Goal: Task Accomplishment & Management: Complete application form

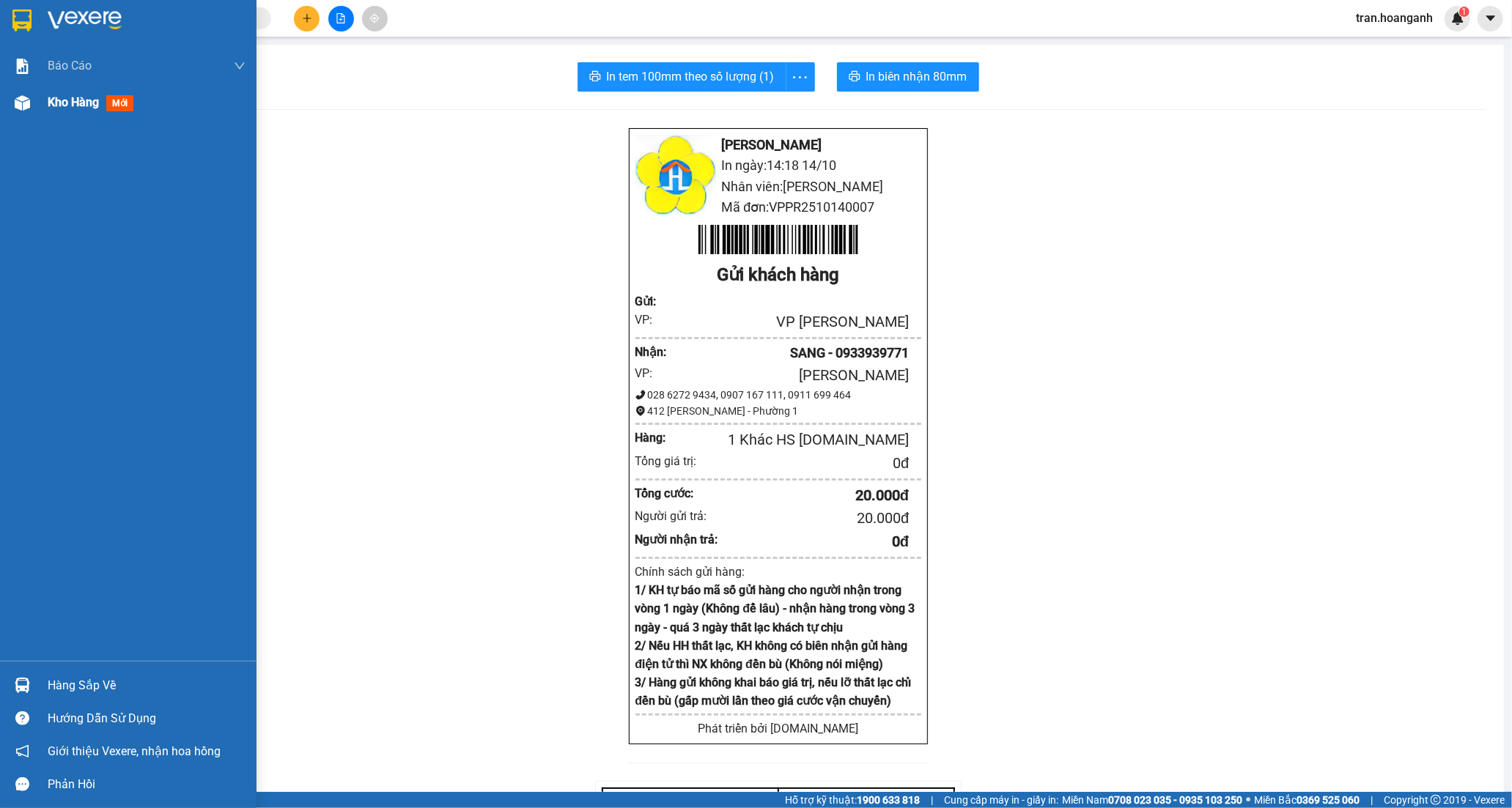
click at [85, 102] on span "Kho hàng" at bounding box center [73, 103] width 52 height 14
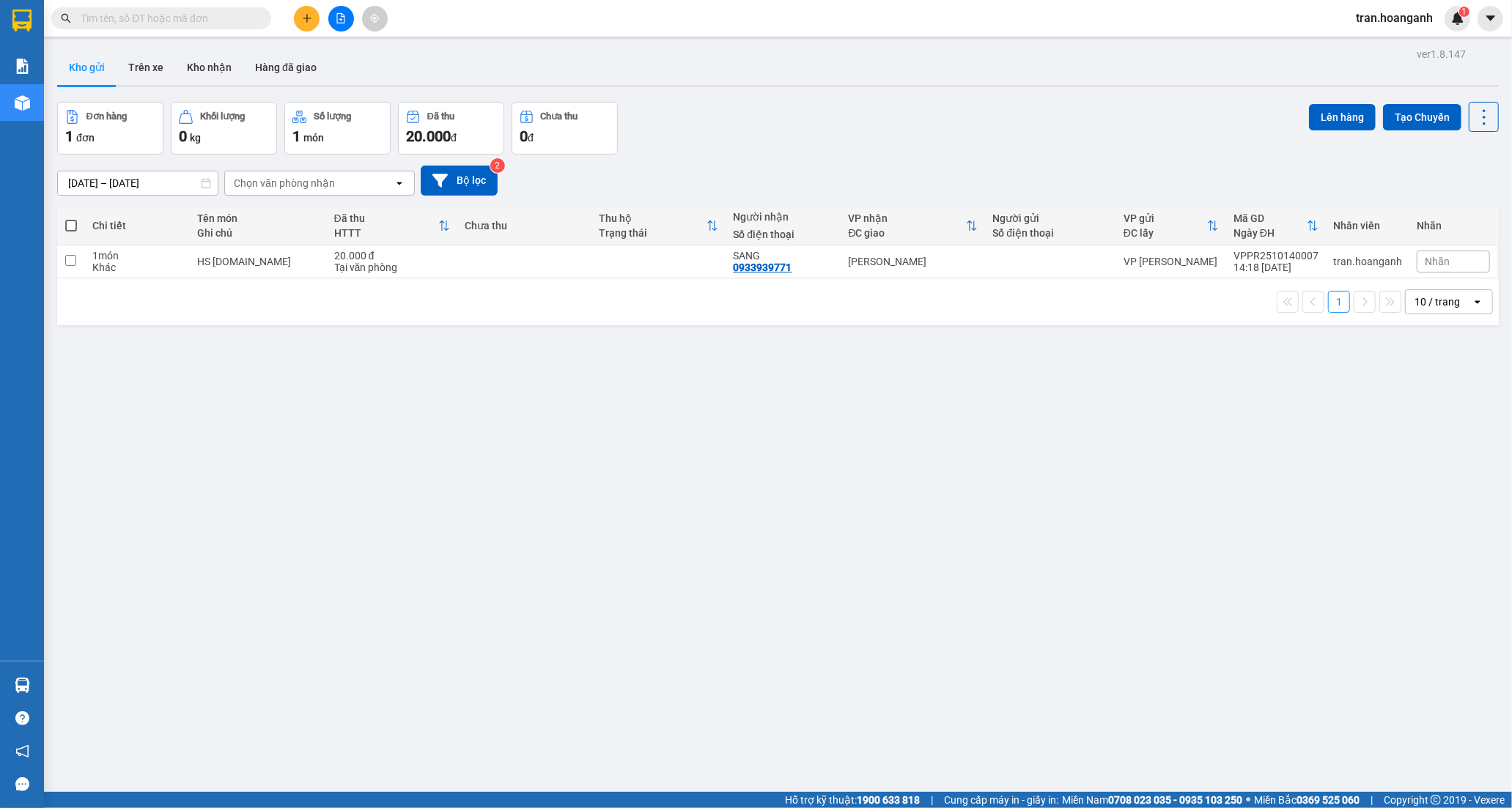
click at [1433, 299] on div "10 / trang" at bounding box center [1438, 302] width 46 height 15
click at [1447, 462] on span "100 / trang" at bounding box center [1431, 465] width 53 height 15
drag, startPoint x: 210, startPoint y: 68, endPoint x: 282, endPoint y: 125, distance: 91.8
click at [210, 68] on button "Kho nhận" at bounding box center [209, 67] width 68 height 35
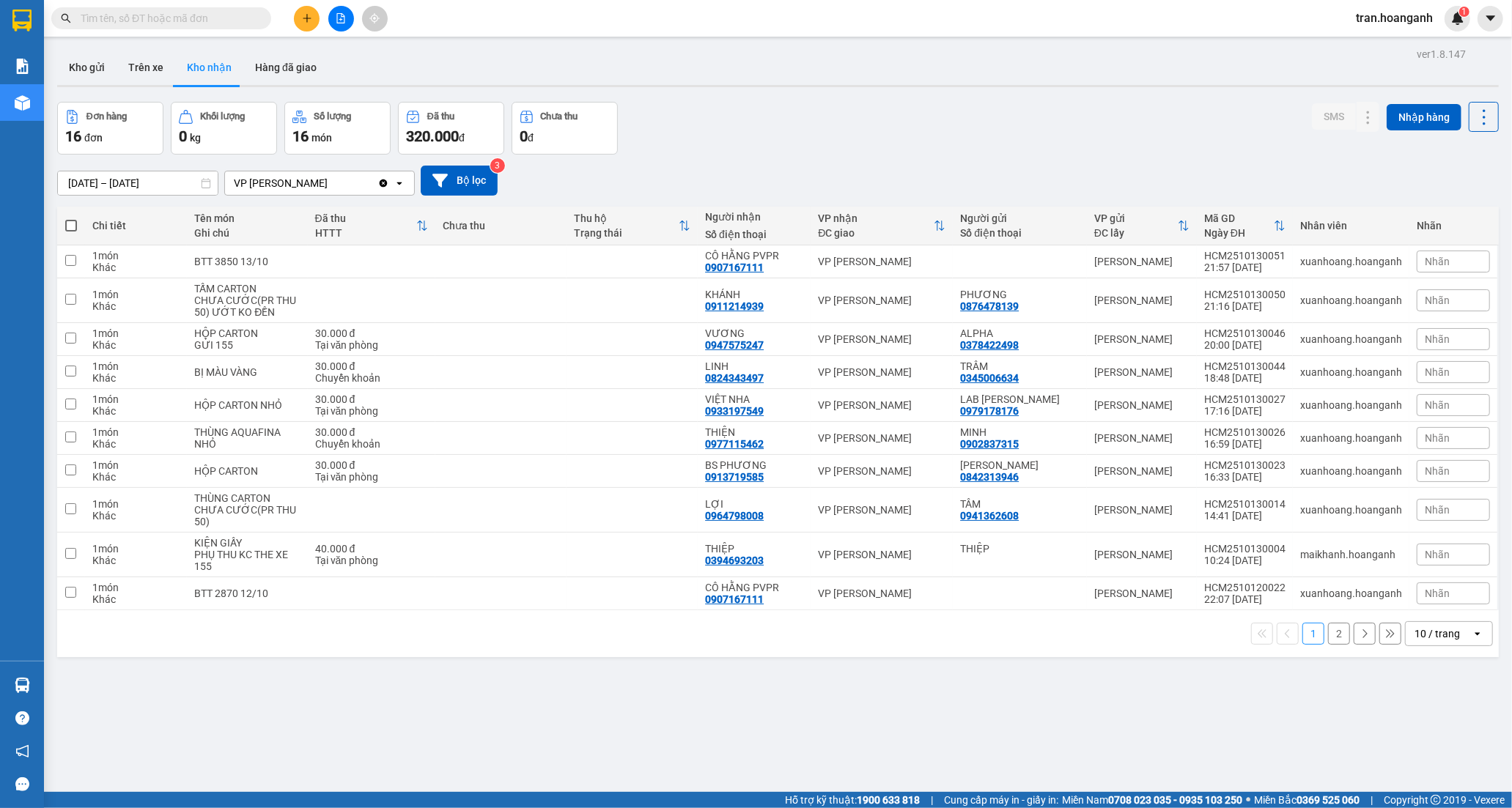
click at [1336, 636] on button "2" at bounding box center [1339, 634] width 22 height 22
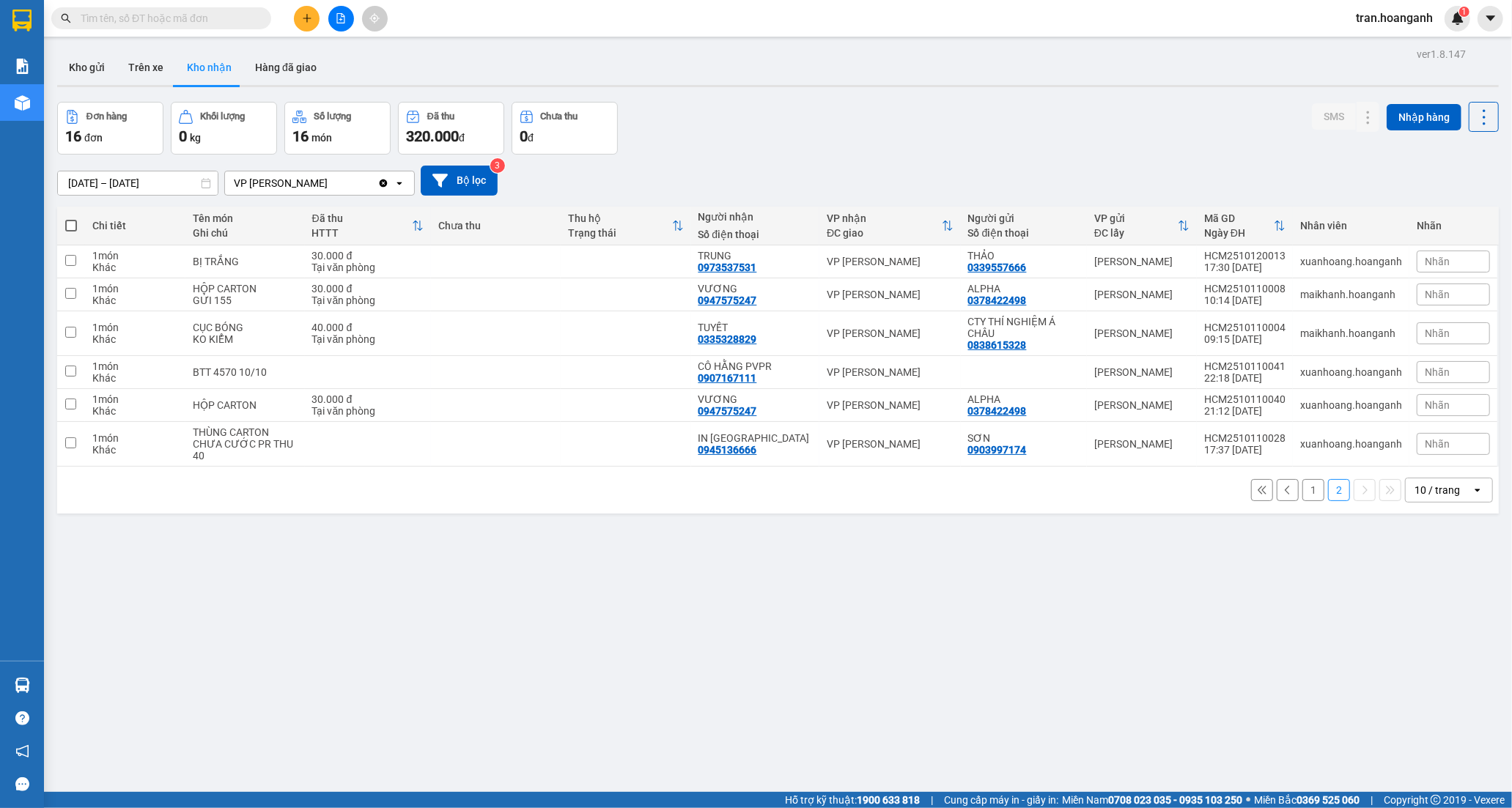
click at [1303, 487] on button "1" at bounding box center [1314, 490] width 22 height 22
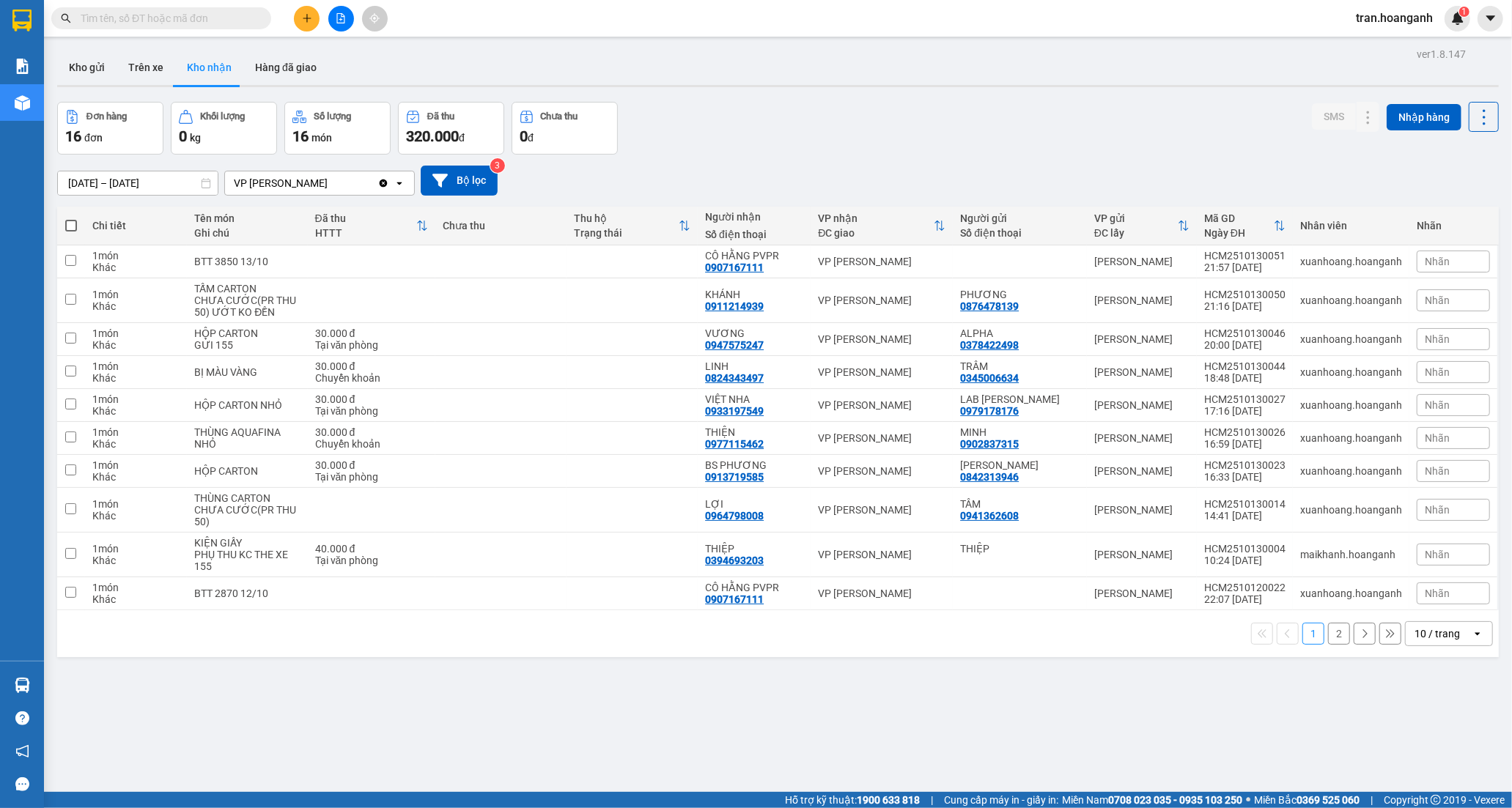
click at [311, 16] on icon "plus" at bounding box center [307, 19] width 11 height 11
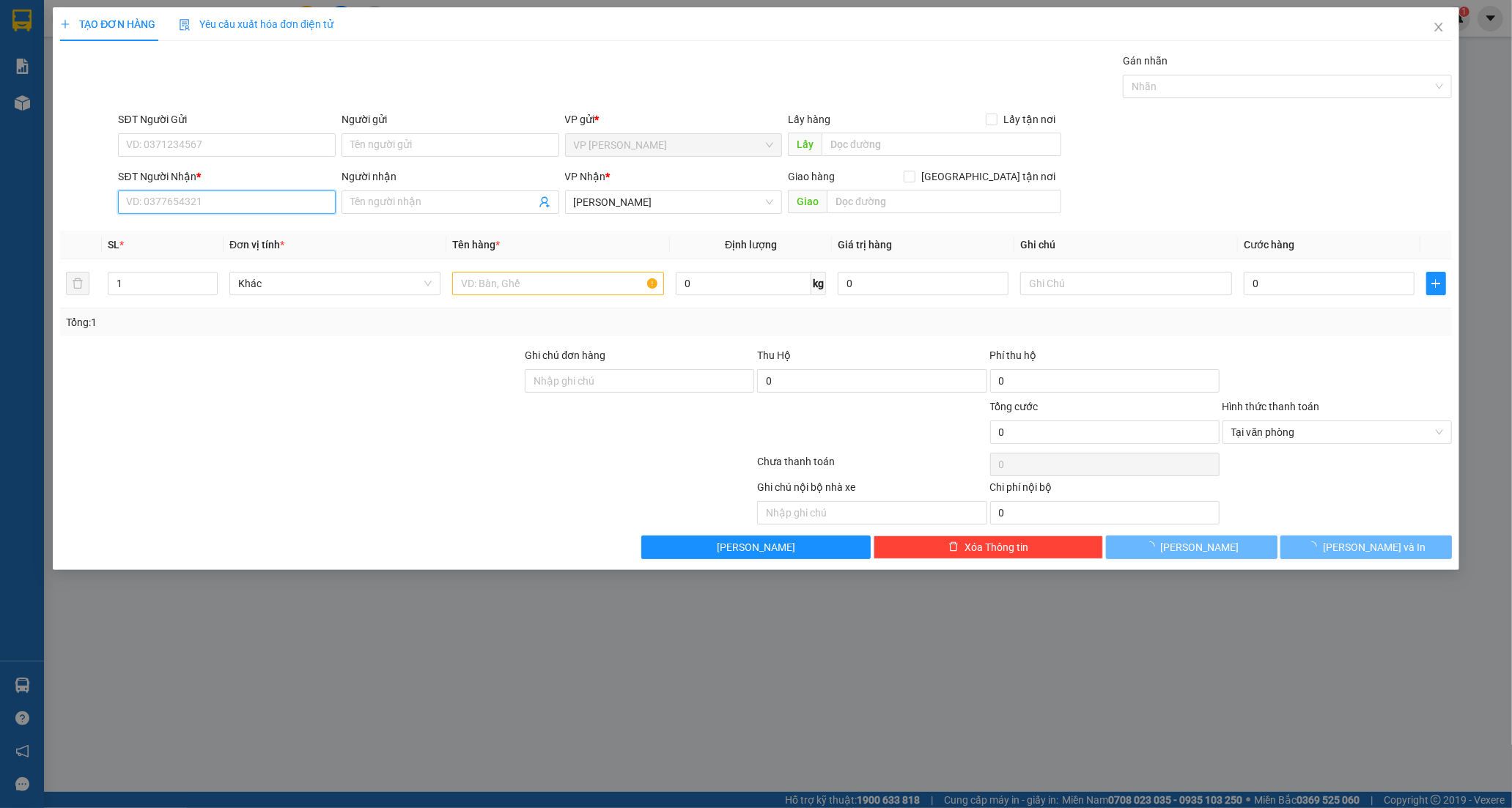
click at [172, 202] on input "SĐT Người Nhận *" at bounding box center [227, 202] width 218 height 23
type input "0766909108"
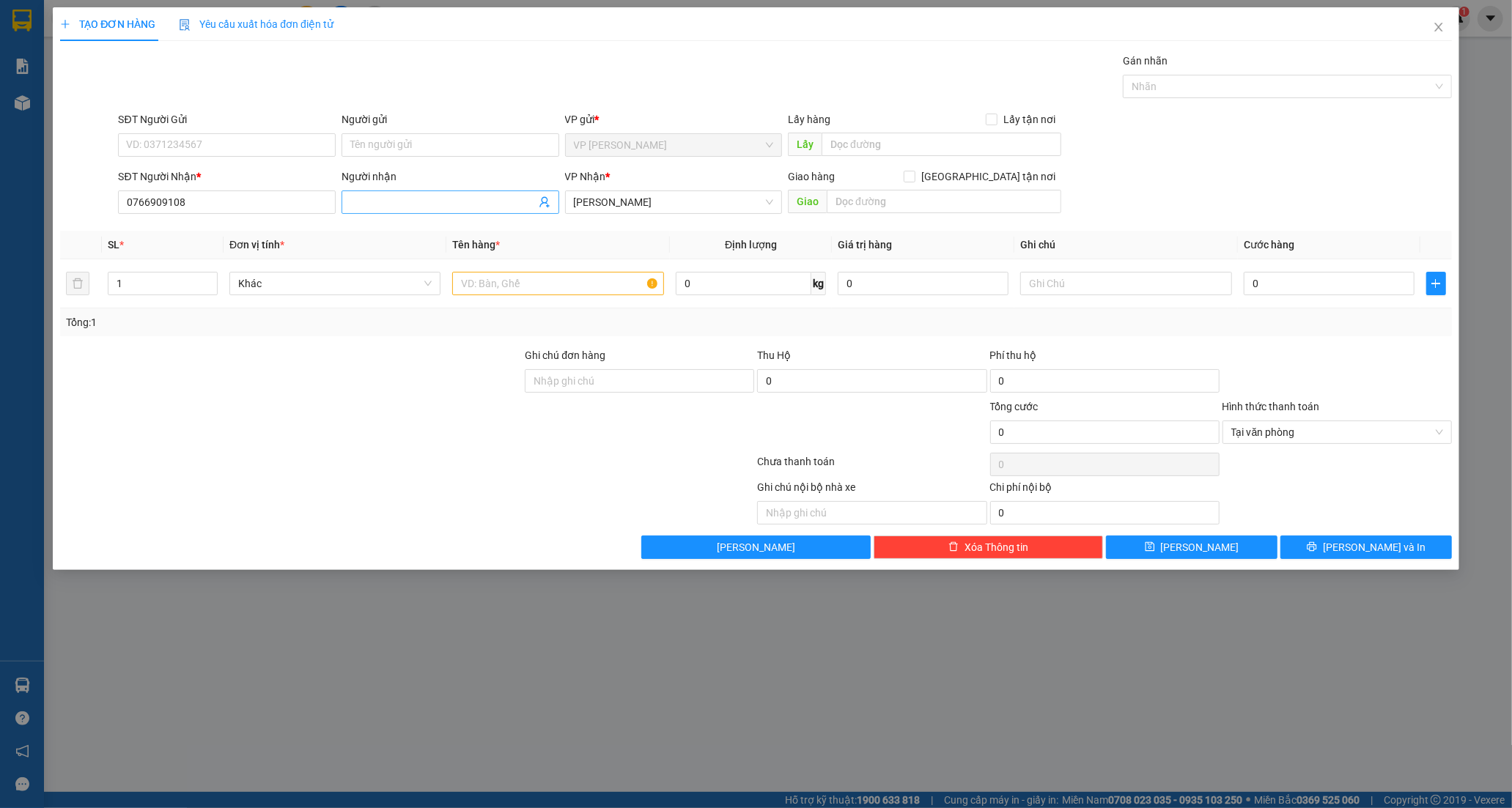
click at [397, 203] on input "Người nhận" at bounding box center [444, 202] width 186 height 17
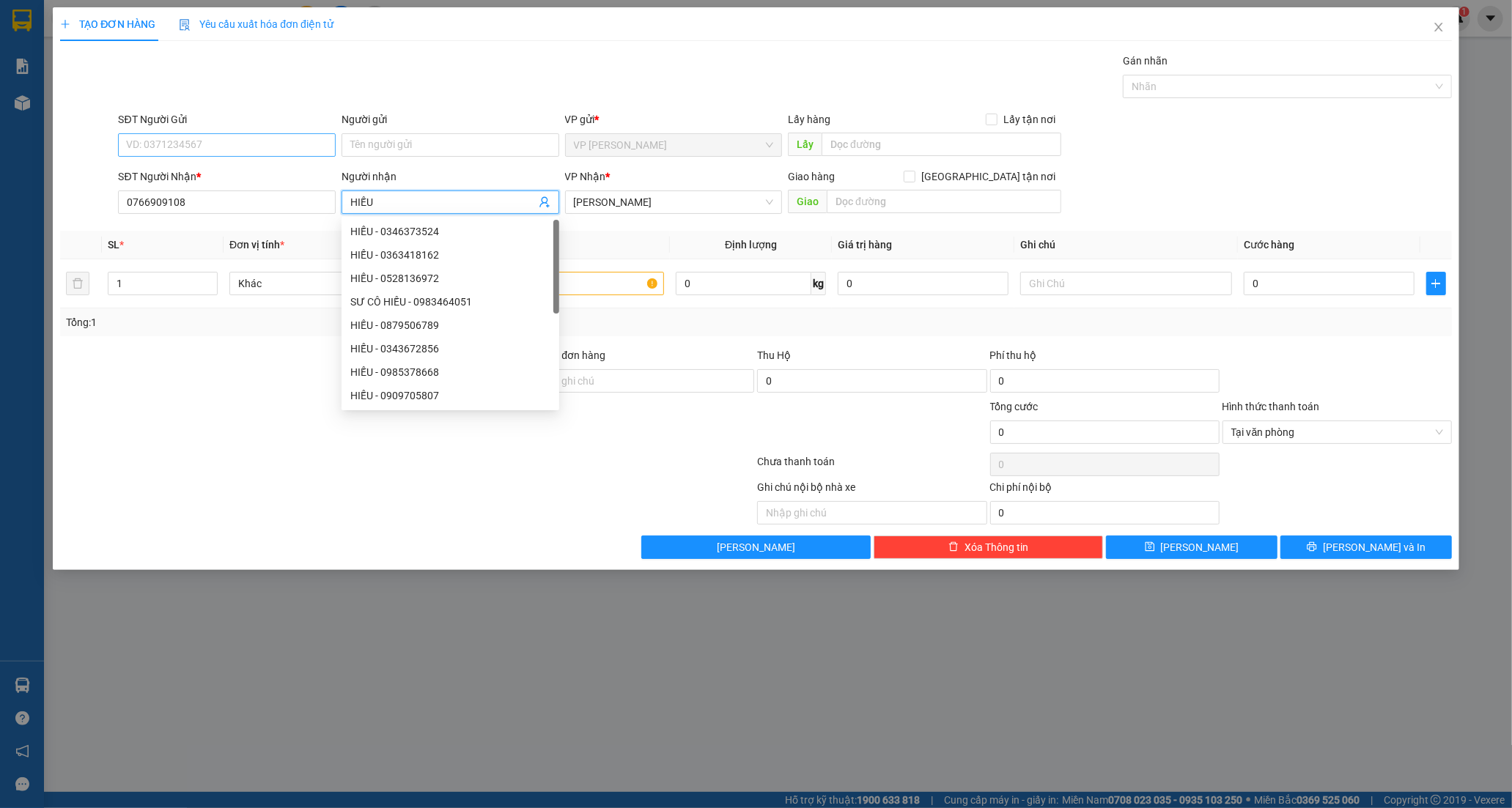
type input "HIẾU"
click at [178, 140] on input "SĐT Người Gửi" at bounding box center [227, 146] width 218 height 23
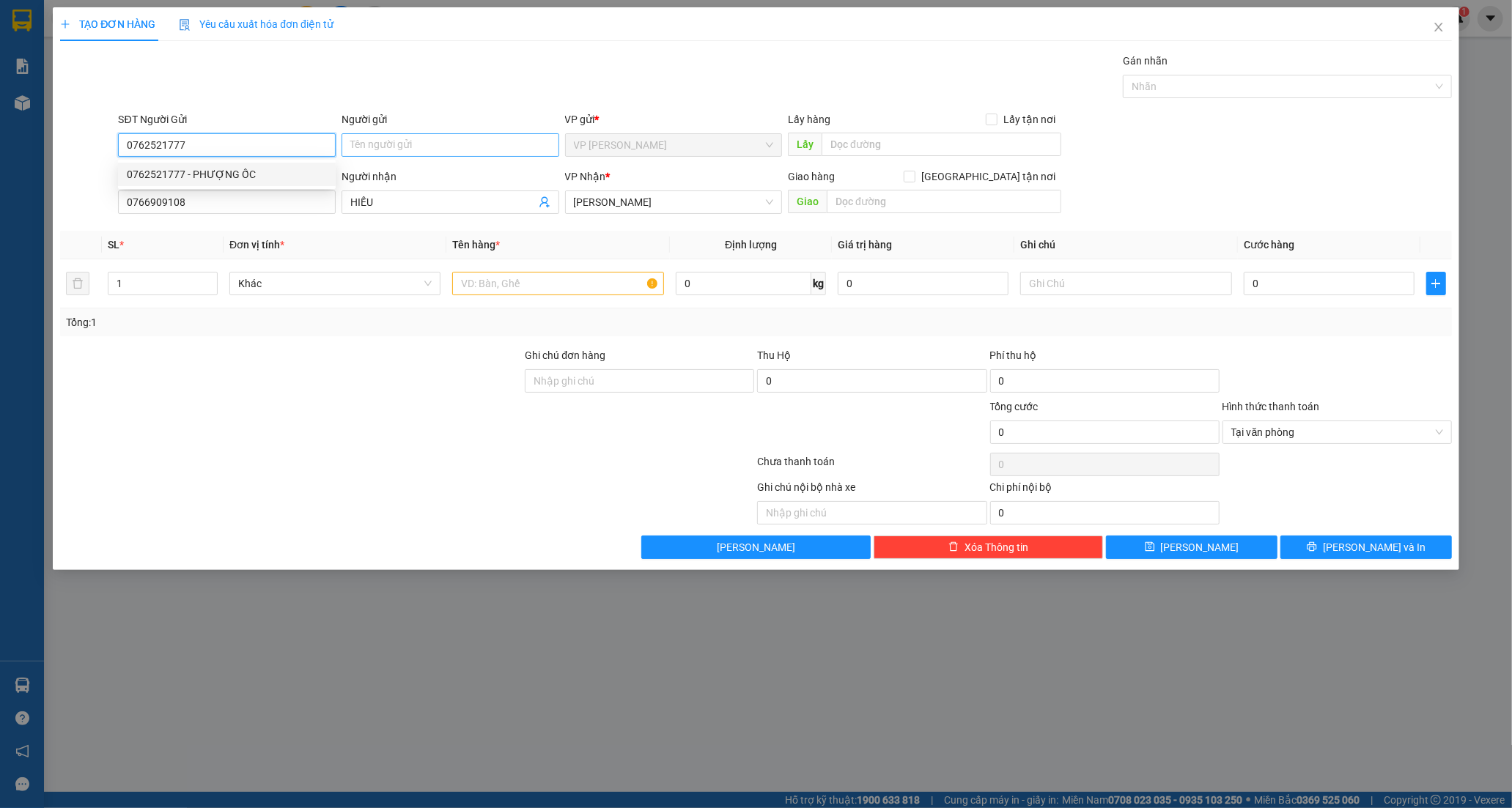
type input "0762521777"
click at [367, 152] on input "Người gửi" at bounding box center [451, 146] width 218 height 23
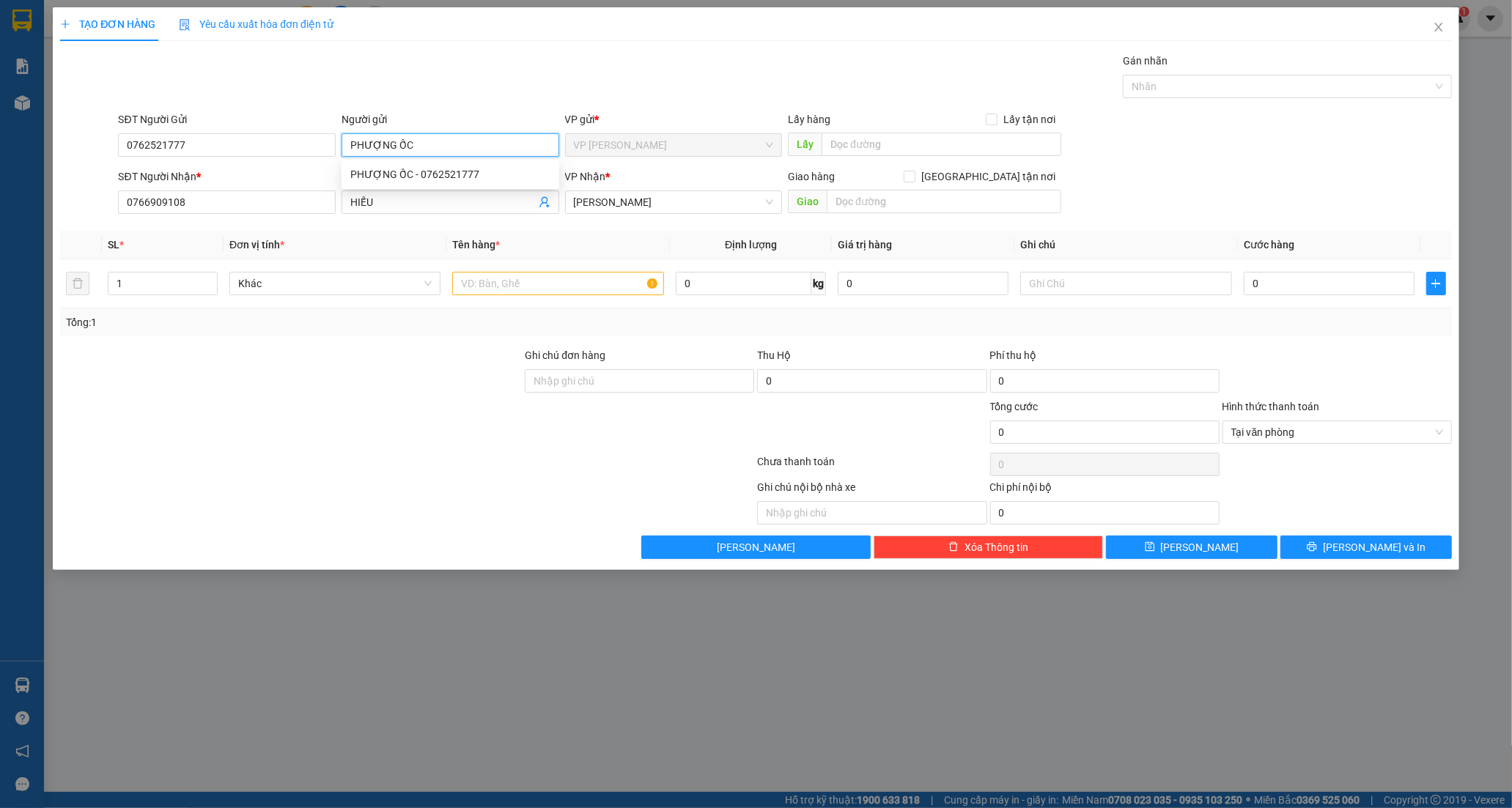
type input "PHƯỢNG ỐC"
drag, startPoint x: 320, startPoint y: 397, endPoint x: 489, endPoint y: 275, distance: 208.4
click at [332, 392] on div at bounding box center [291, 373] width 465 height 52
click at [494, 286] on input "text" at bounding box center [558, 283] width 211 height 23
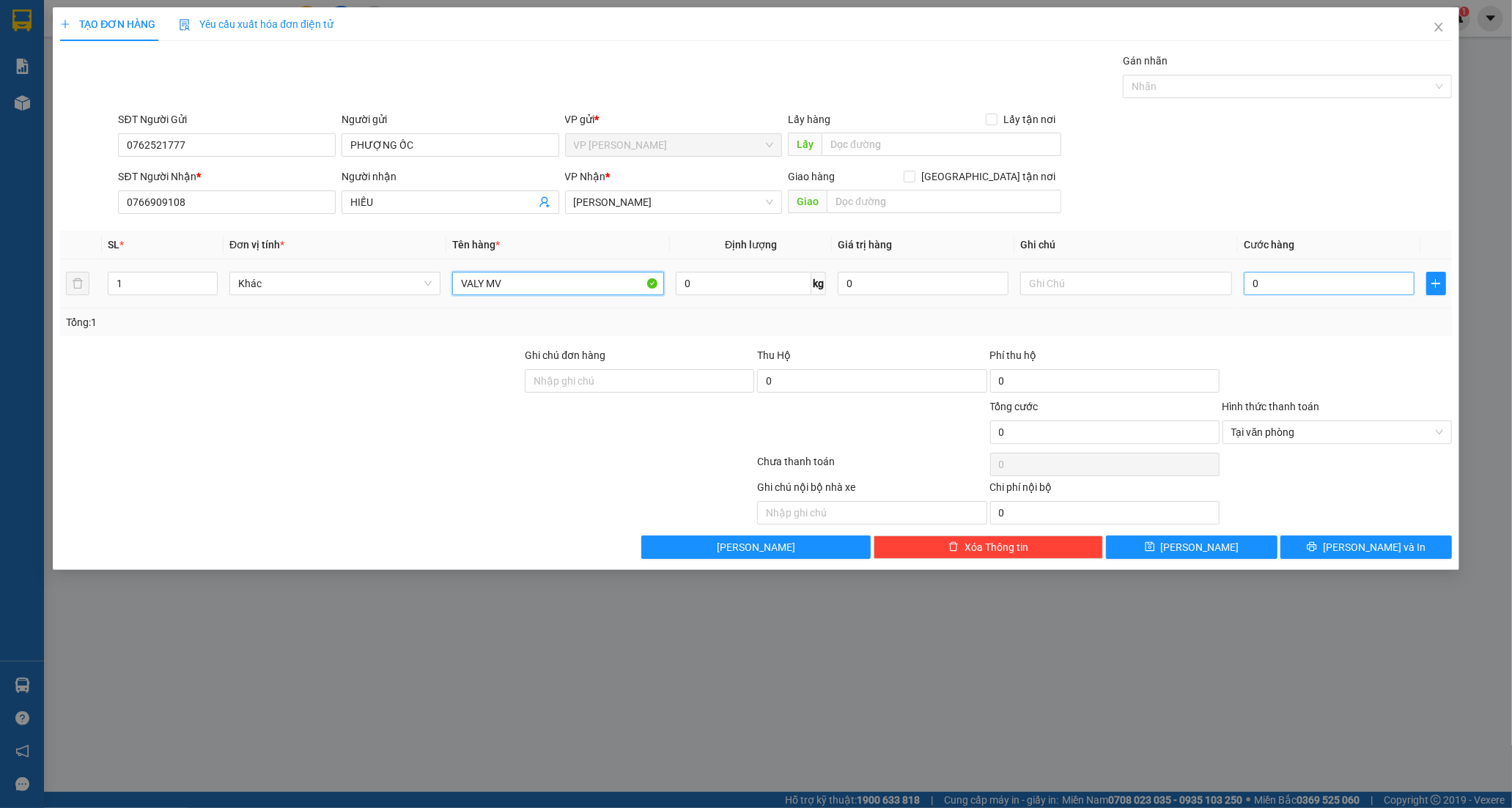
type input "VALY MV"
click at [1280, 287] on input "0" at bounding box center [1329, 283] width 171 height 23
type input "4"
type input "40"
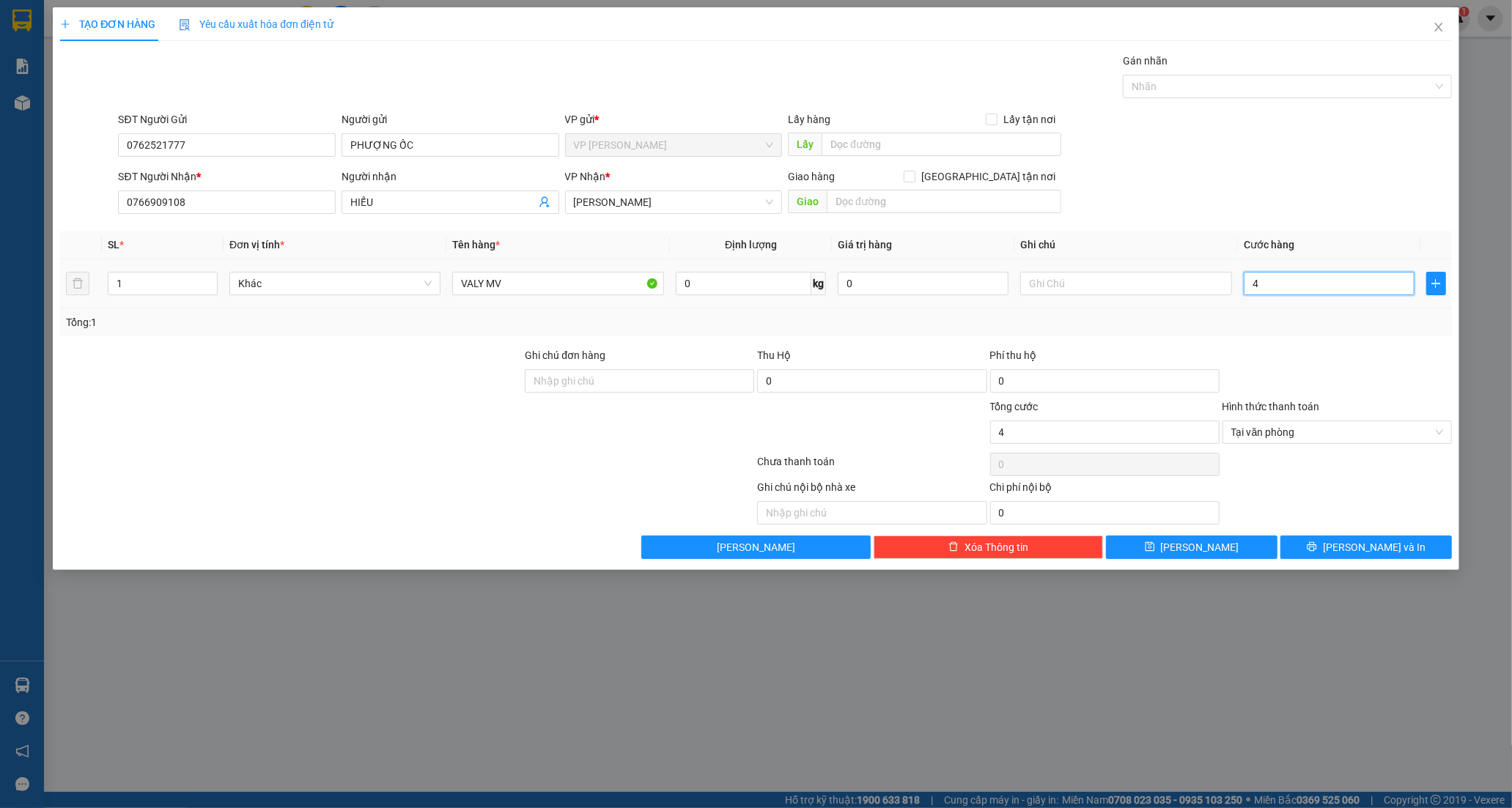
type input "40"
type input "40.000"
click at [1318, 553] on span "printer" at bounding box center [1312, 547] width 11 height 12
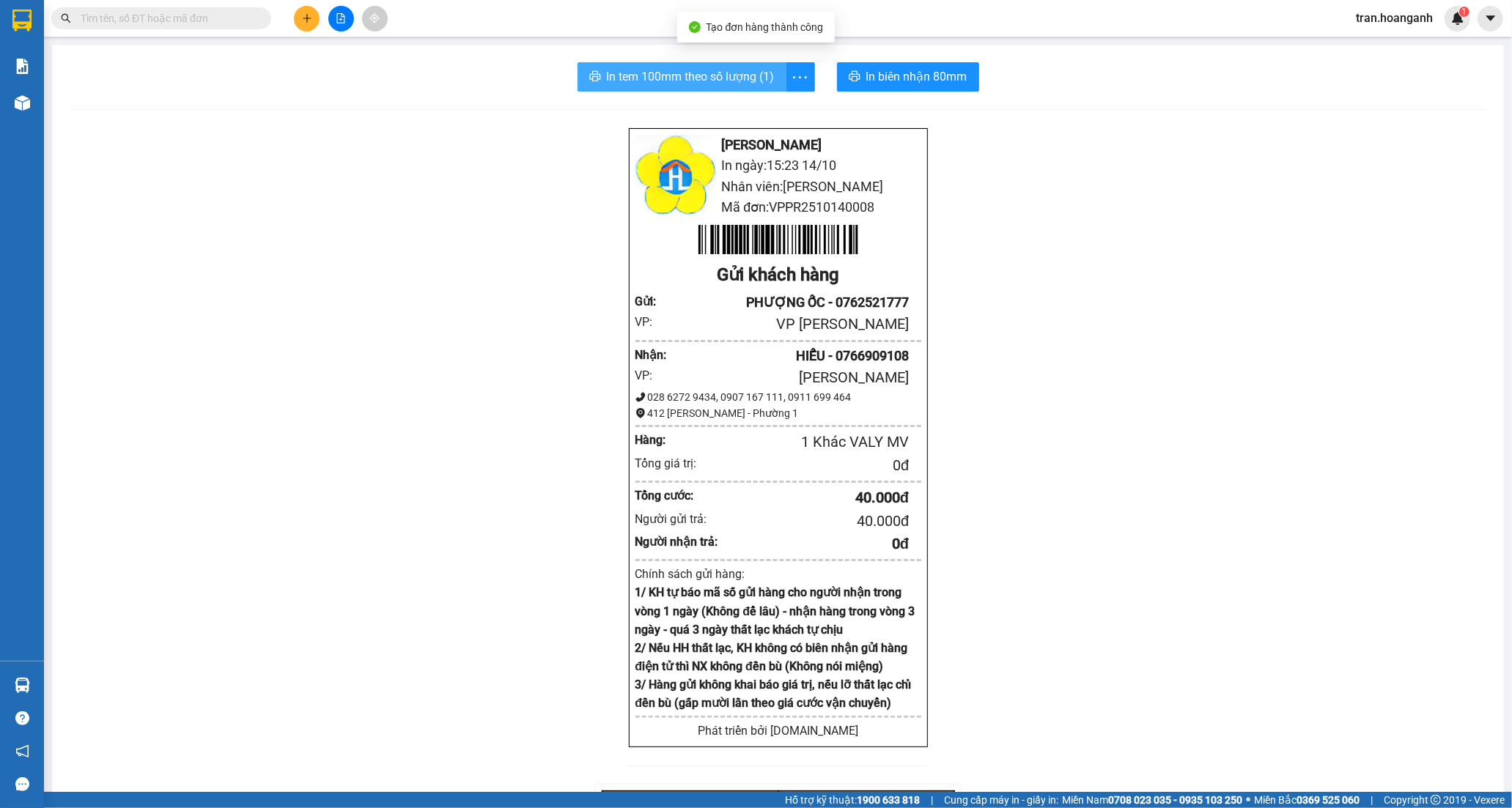
click at [630, 78] on span "In tem 100mm theo số lượng (1)" at bounding box center [691, 76] width 168 height 19
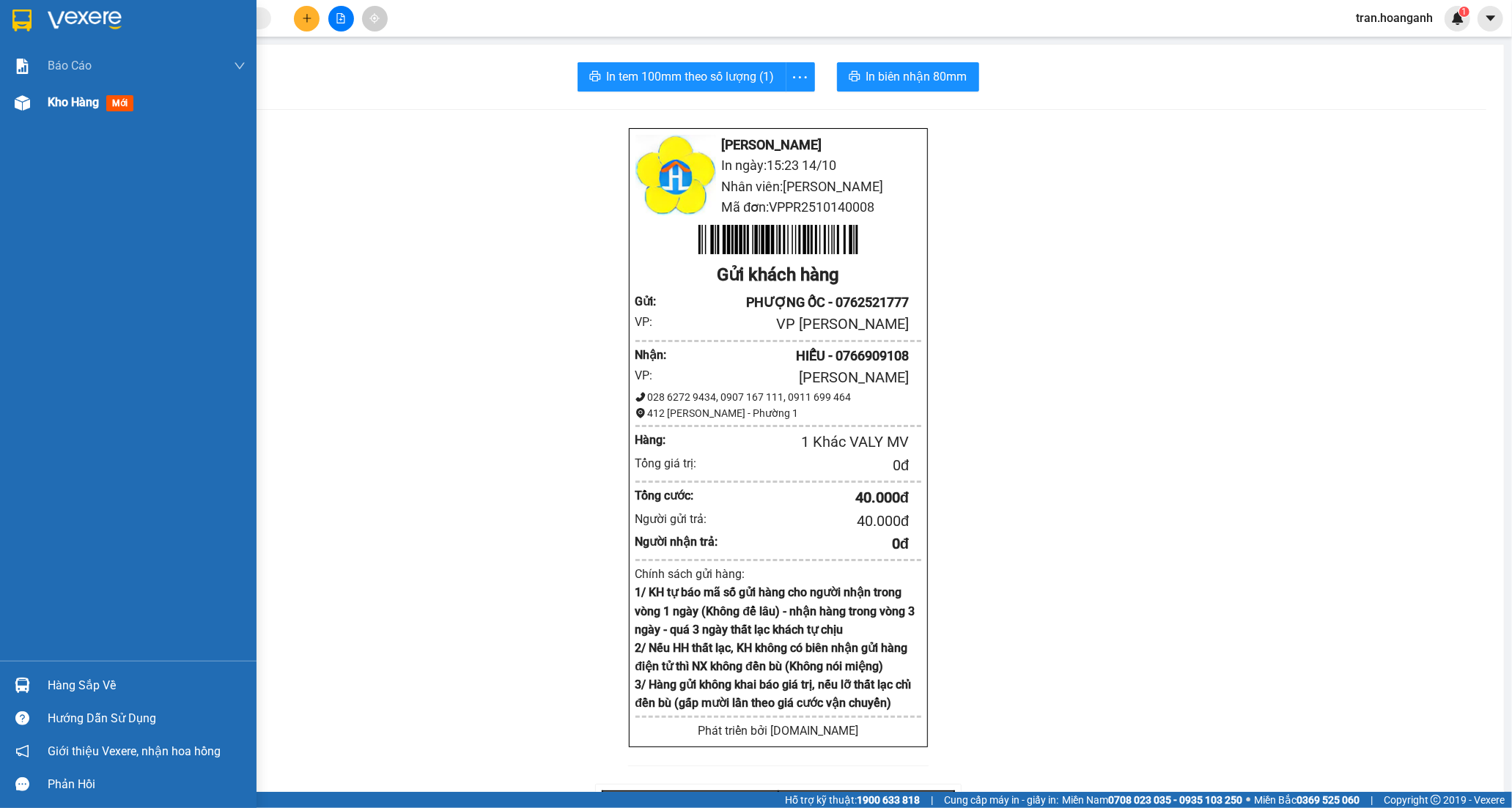
click at [71, 99] on span "Kho hàng" at bounding box center [73, 103] width 52 height 14
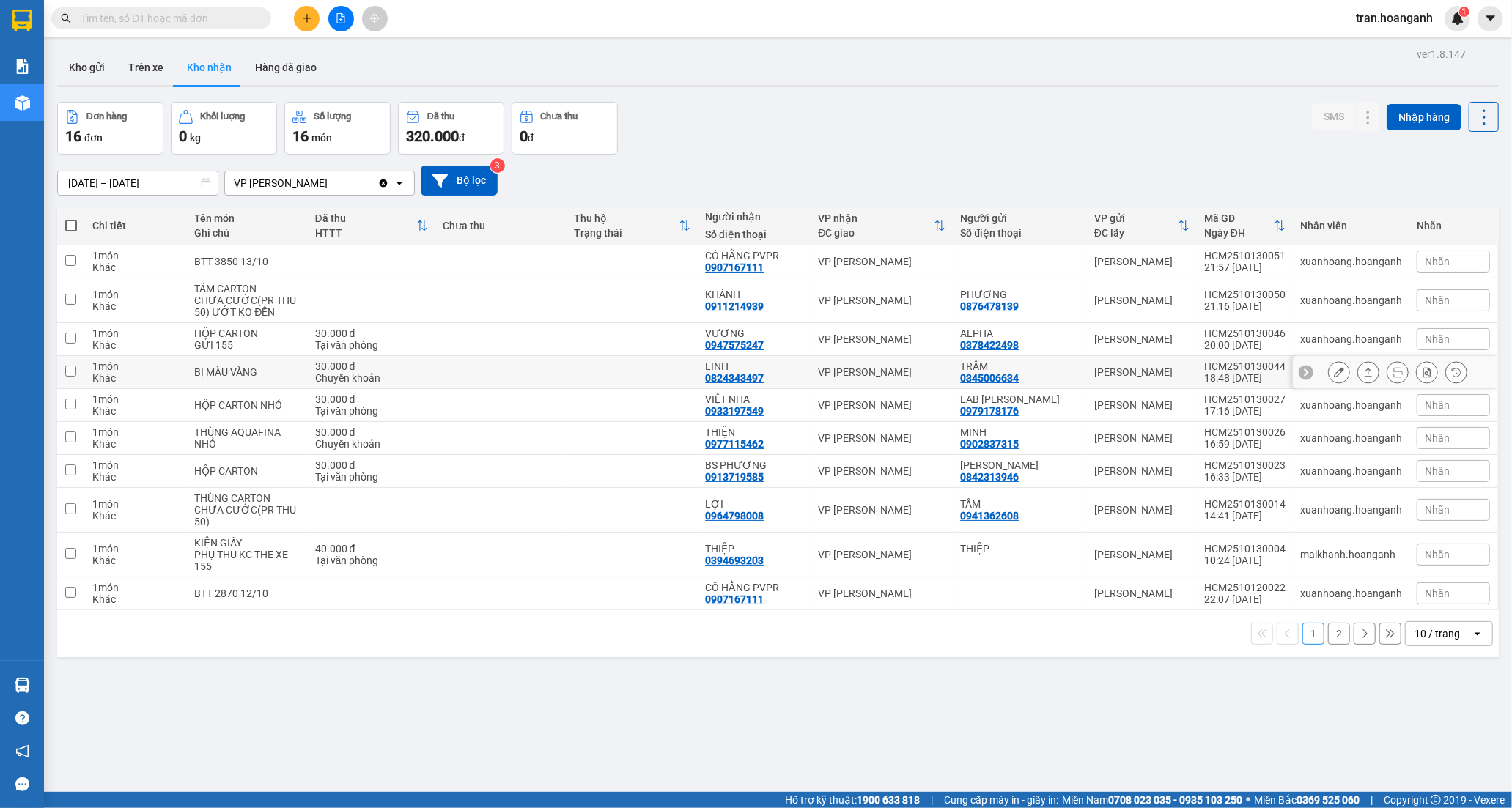
click at [782, 383] on div "LINH 0824343497" at bounding box center [755, 372] width 99 height 23
checkbox input "true"
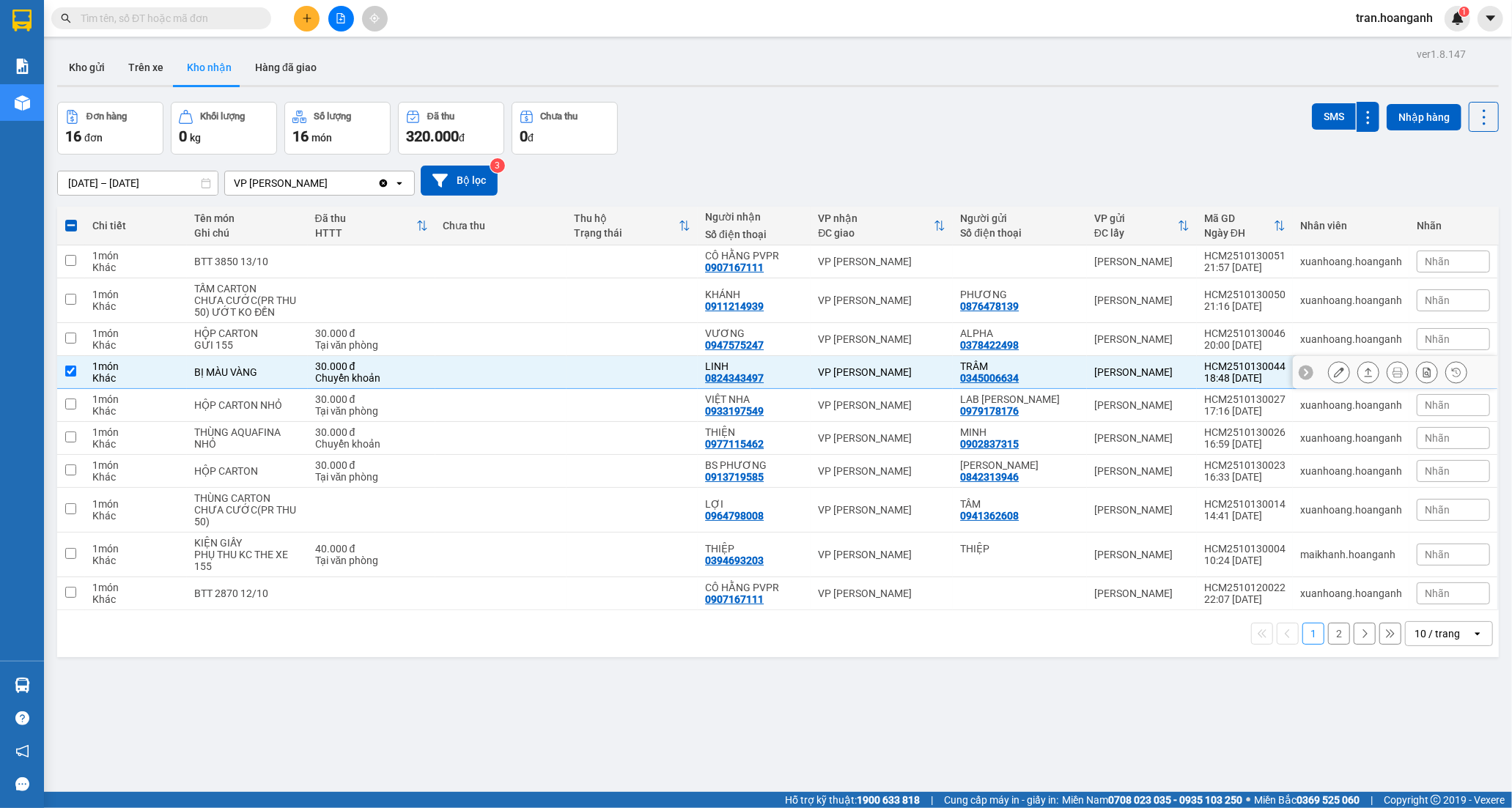
click at [1329, 379] on button at bounding box center [1339, 372] width 21 height 25
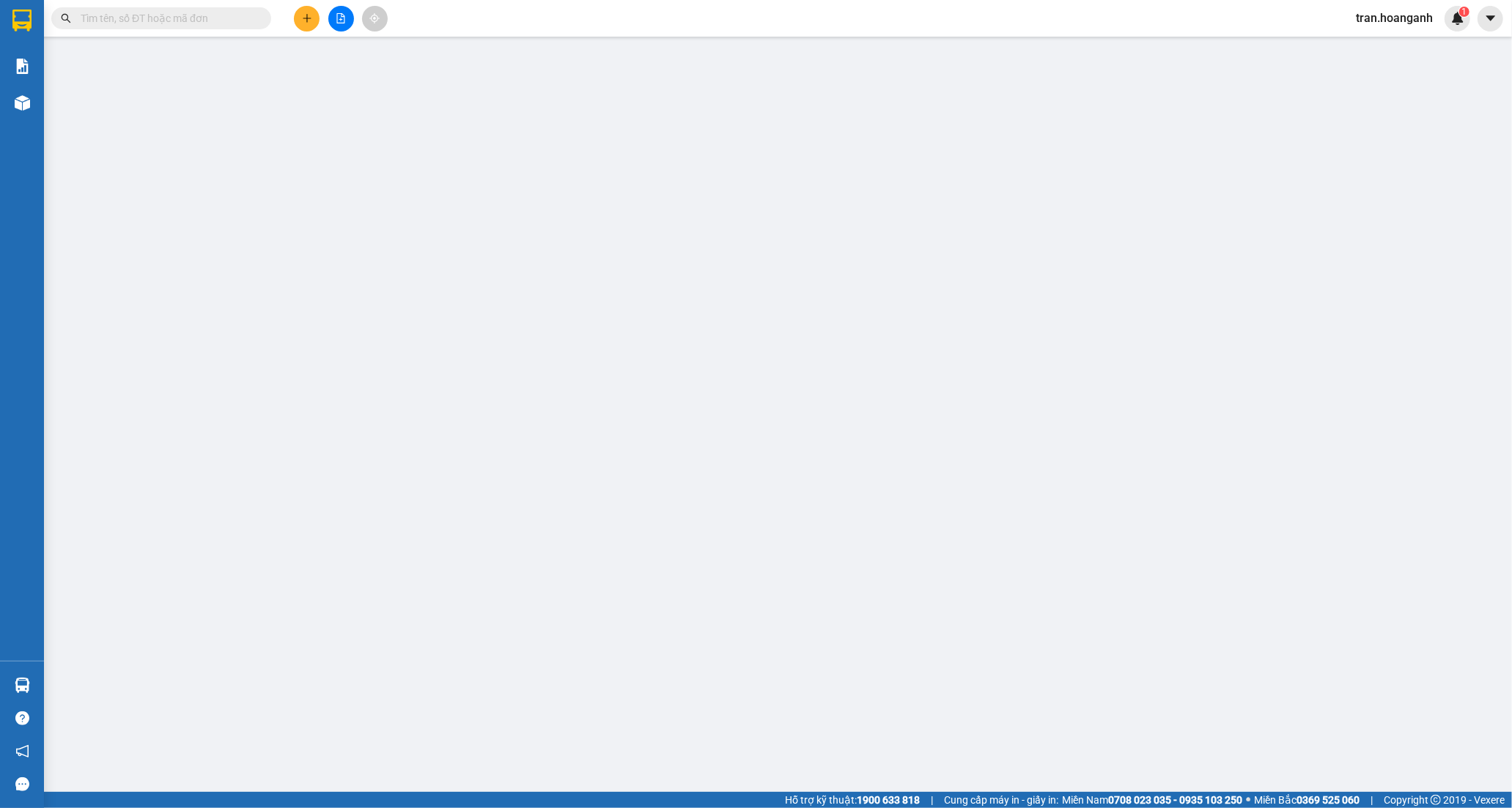
type input "0345006634"
type input "TRÂM"
type input "0824343497"
type input "LINH"
type input "0"
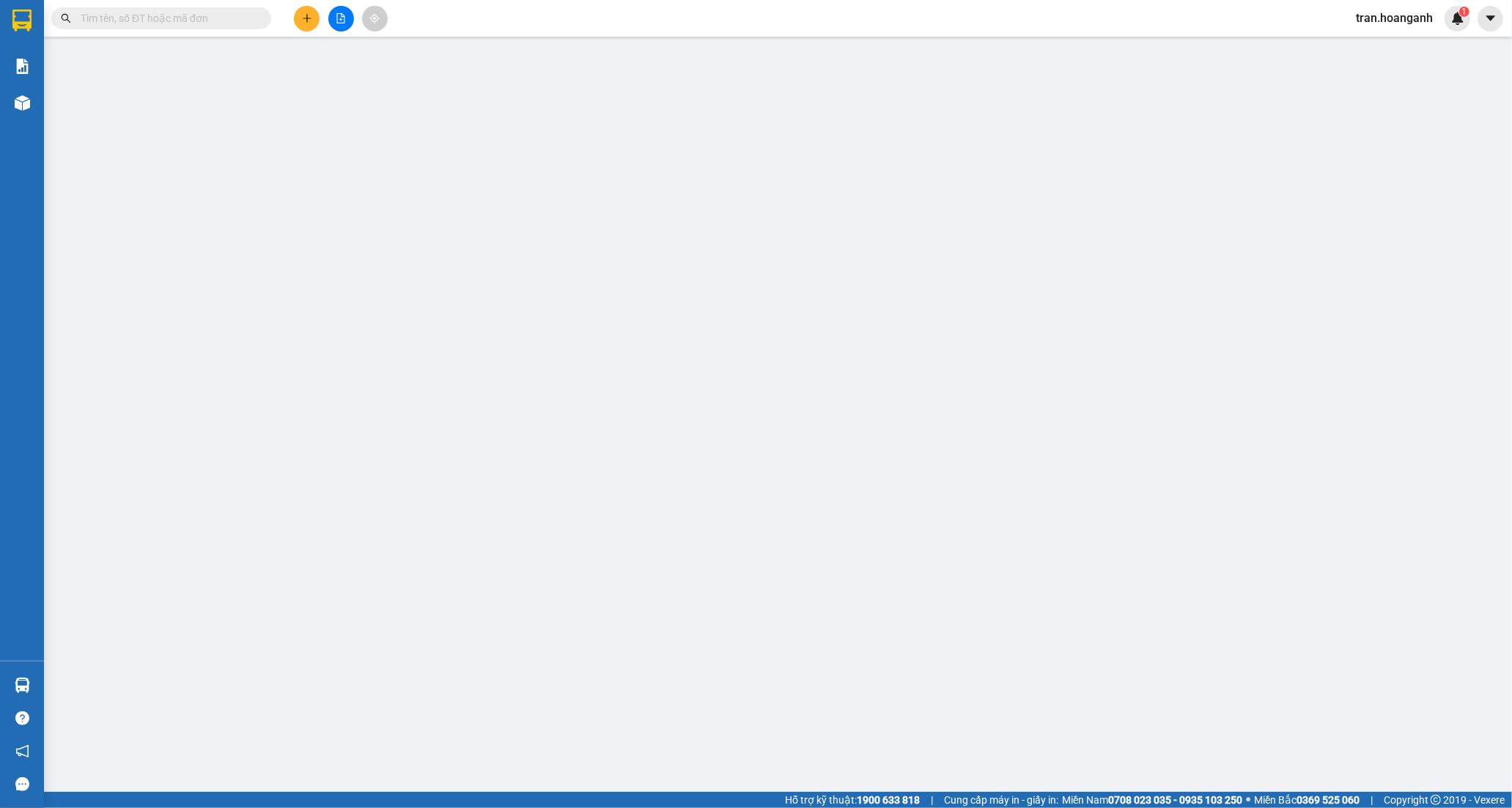
type input "30.000"
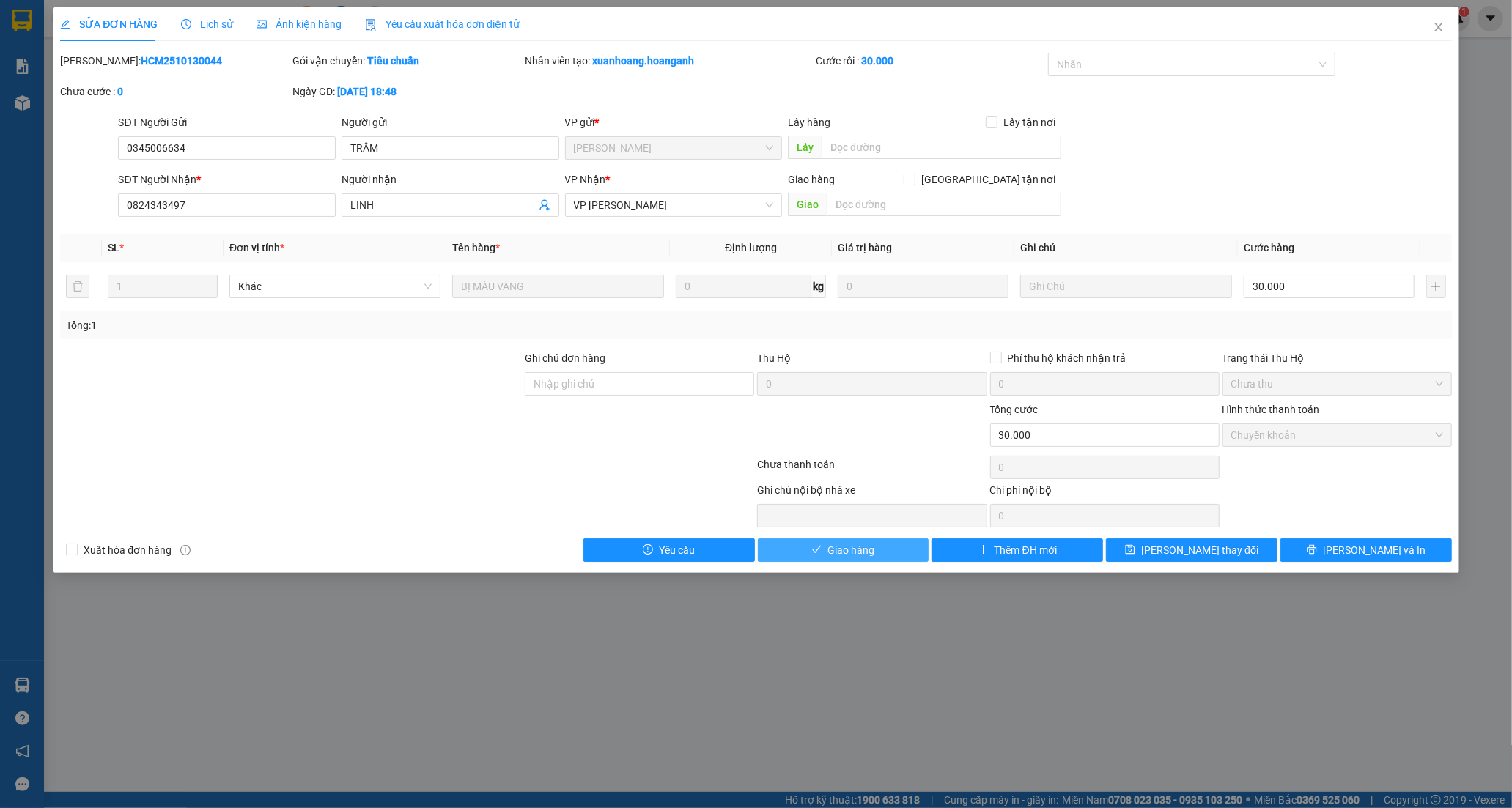
click at [886, 559] on button "Giao hàng" at bounding box center [844, 550] width 172 height 23
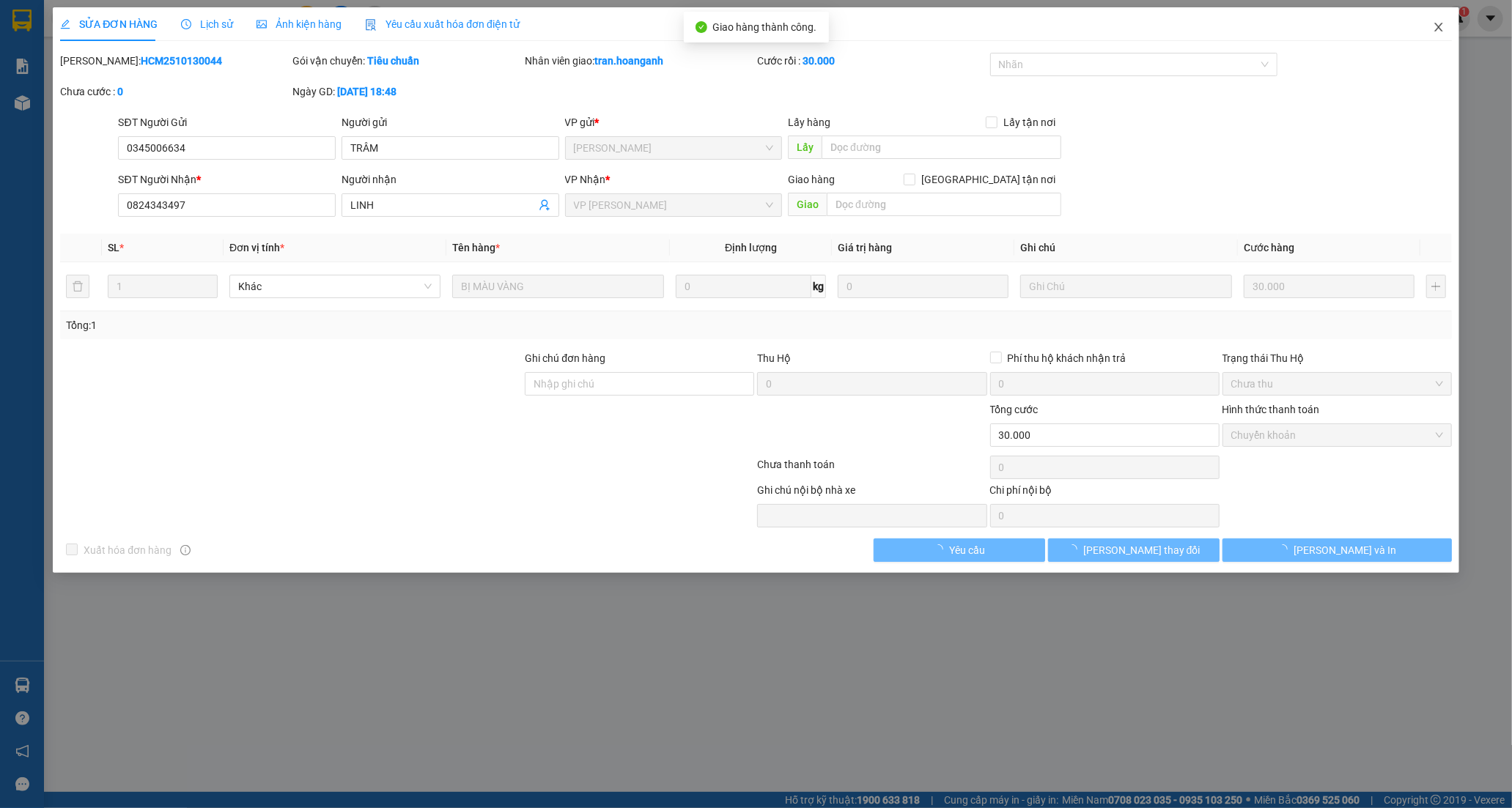
click at [1438, 21] on span "Close" at bounding box center [1439, 28] width 41 height 41
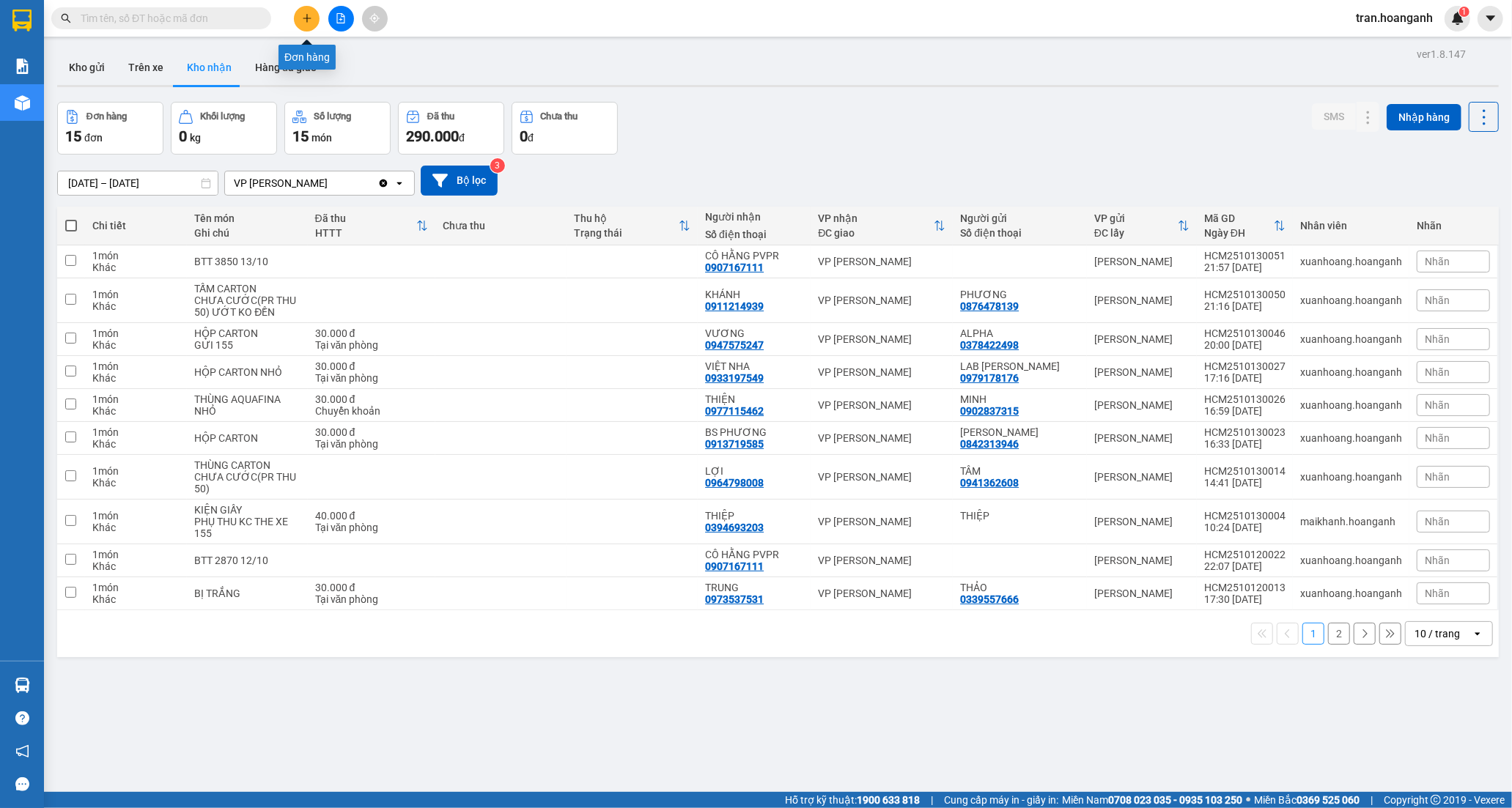
click at [301, 20] on button at bounding box center [307, 19] width 25 height 25
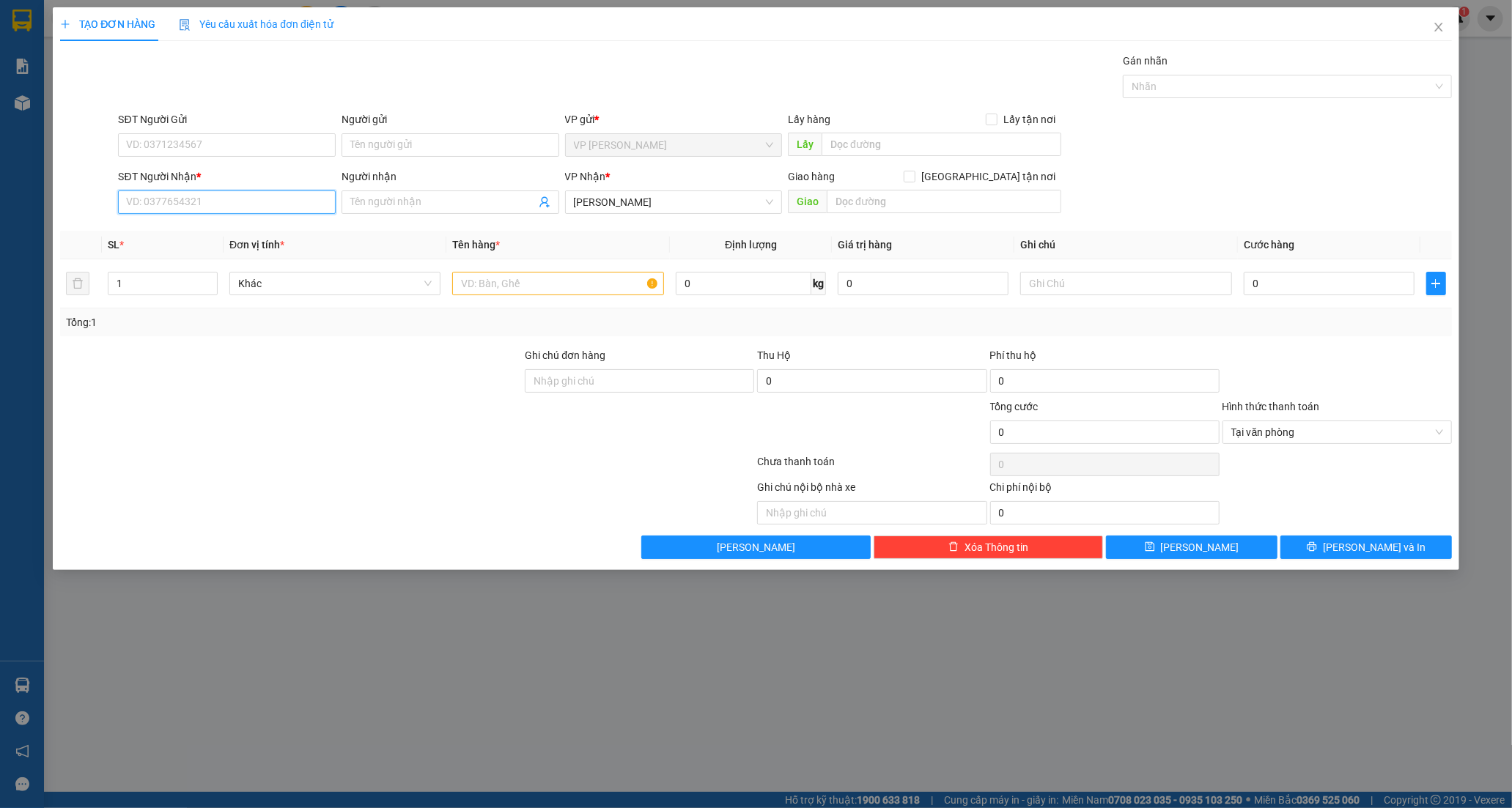
click at [261, 203] on input "SĐT Người Nhận *" at bounding box center [227, 202] width 218 height 23
click at [169, 237] on div "0966403286 - TRÍ" at bounding box center [227, 232] width 200 height 17
type input "0966403286"
type input "TRÍ"
type input "50.000"
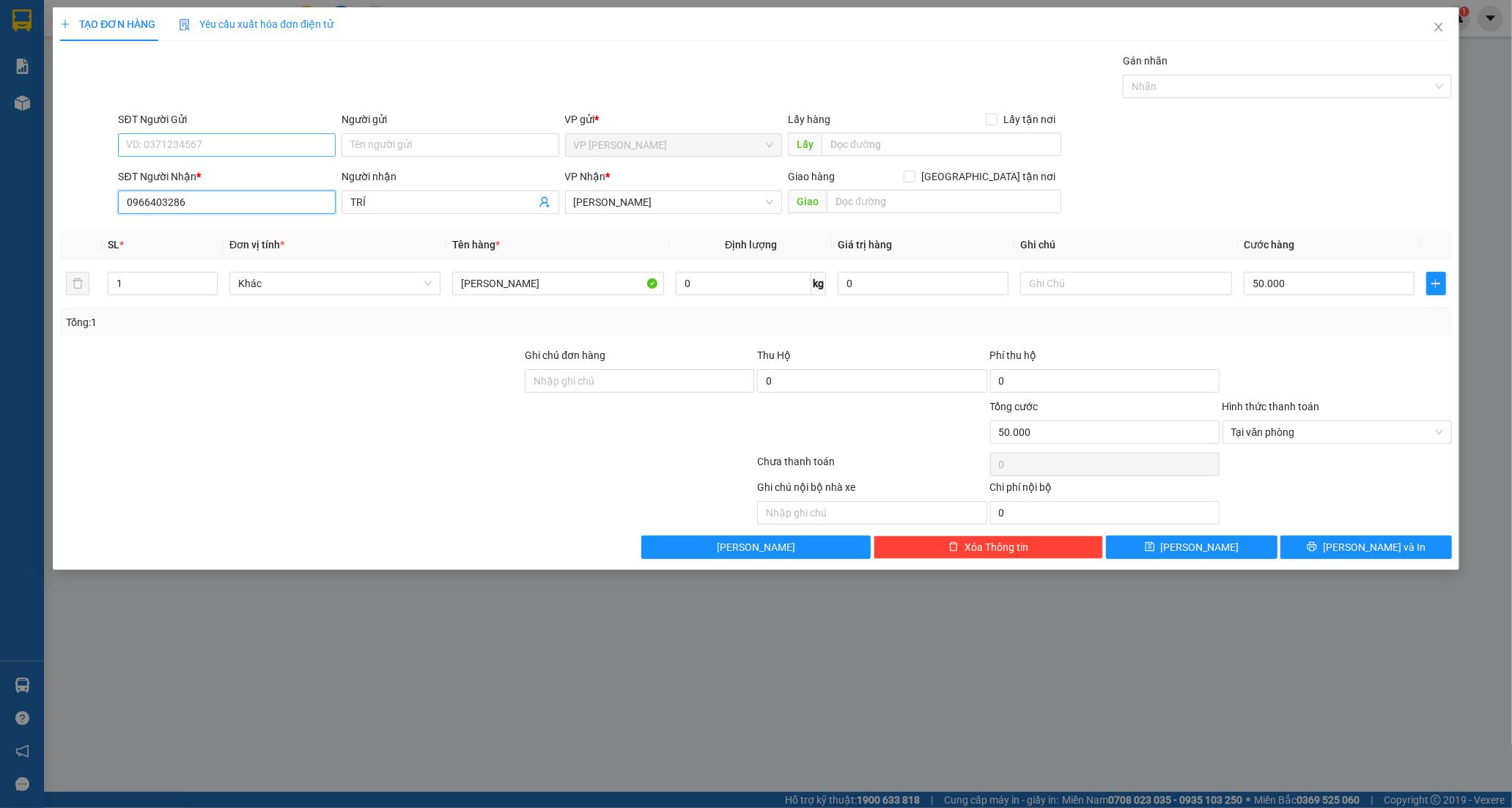
type input "0966403286"
click at [207, 151] on input "SĐT Người Gửi" at bounding box center [227, 146] width 218 height 23
click at [367, 146] on input "Người gửi" at bounding box center [451, 146] width 218 height 23
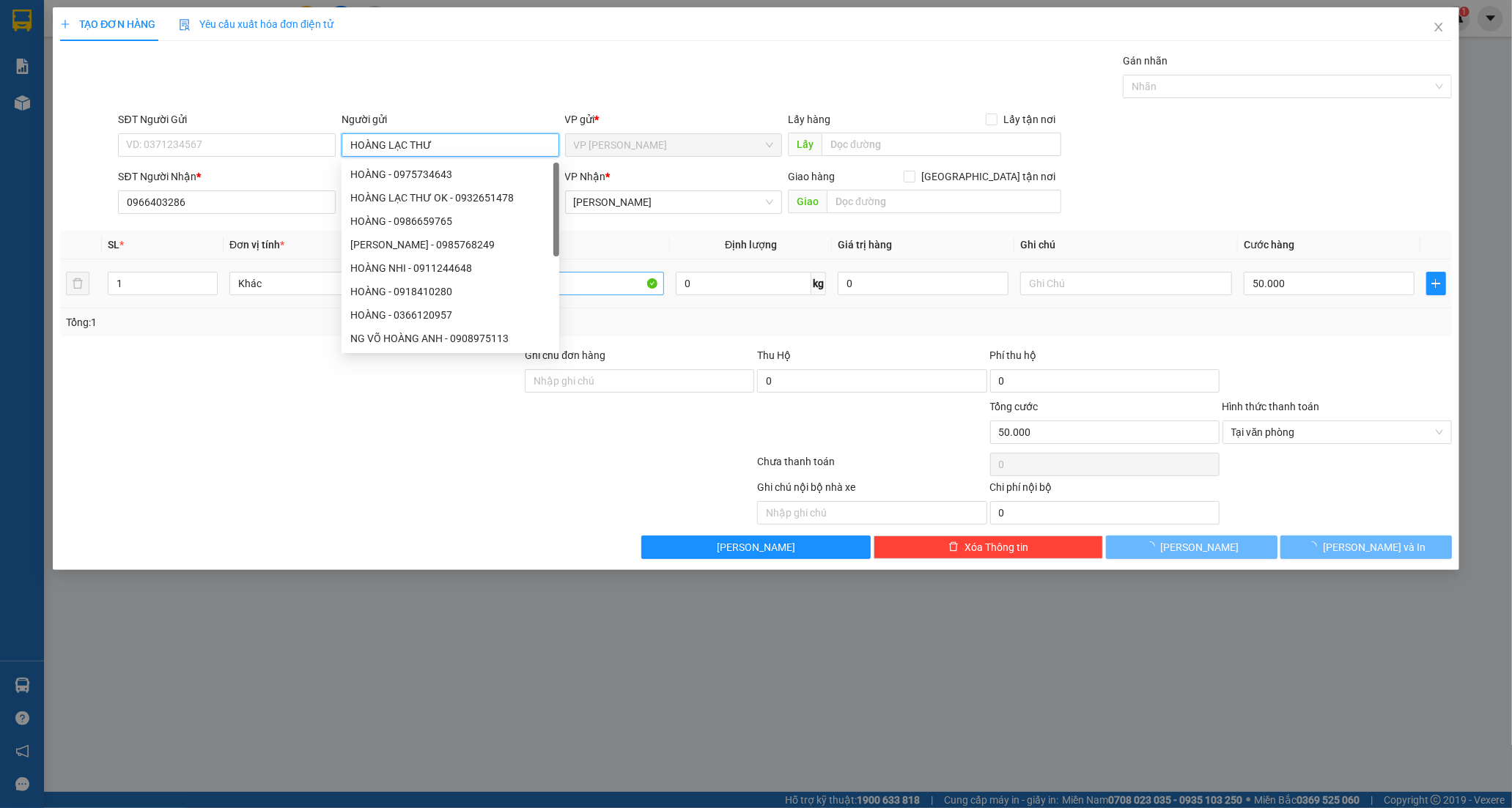
type input "HOÀNG LẠC THƯ"
click at [602, 282] on input "[PERSON_NAME]" at bounding box center [558, 283] width 211 height 23
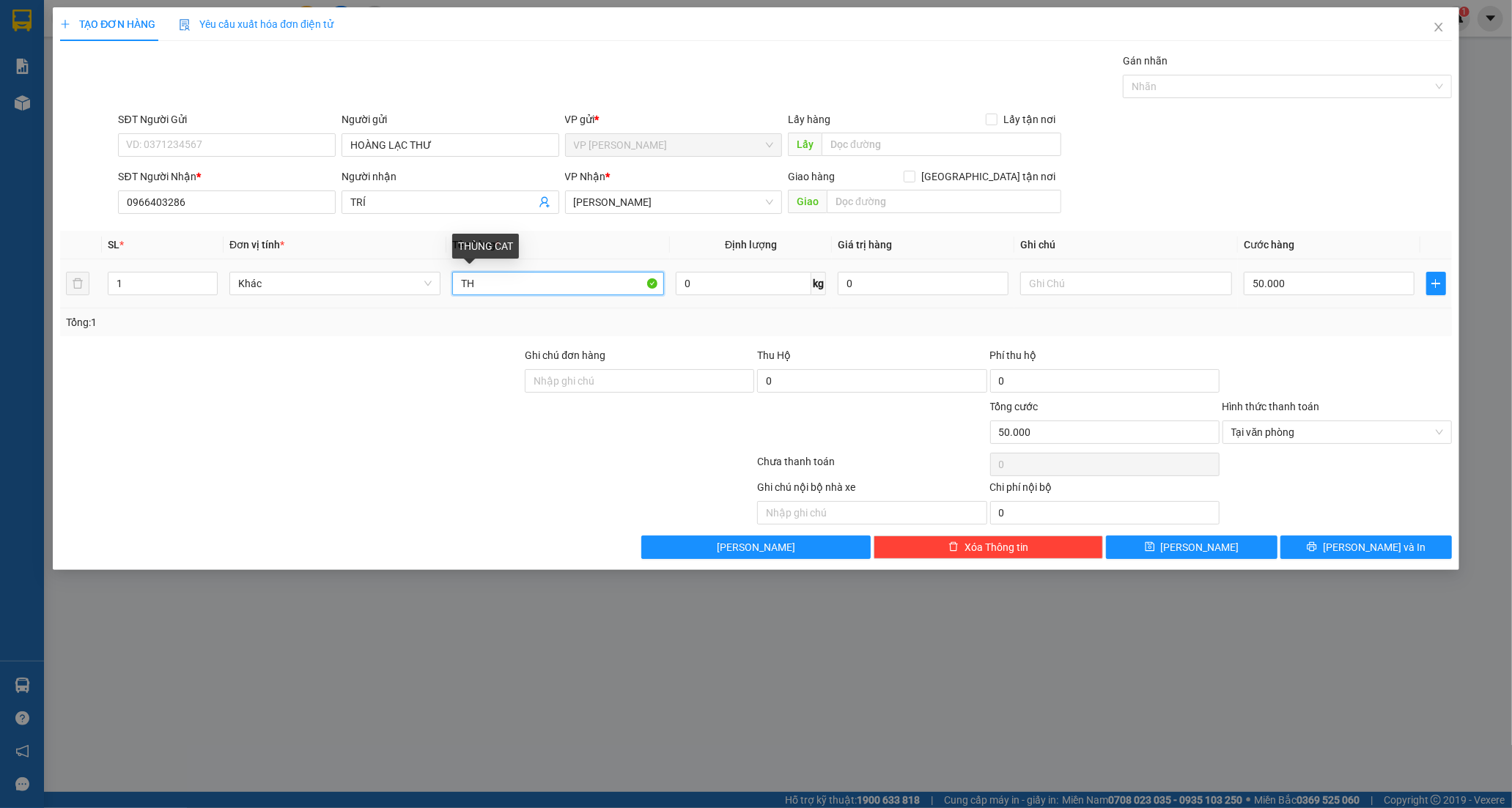
type input "T"
type input "CÂY CATON"
click at [1307, 280] on input "50.000" at bounding box center [1329, 283] width 171 height 23
type input "3"
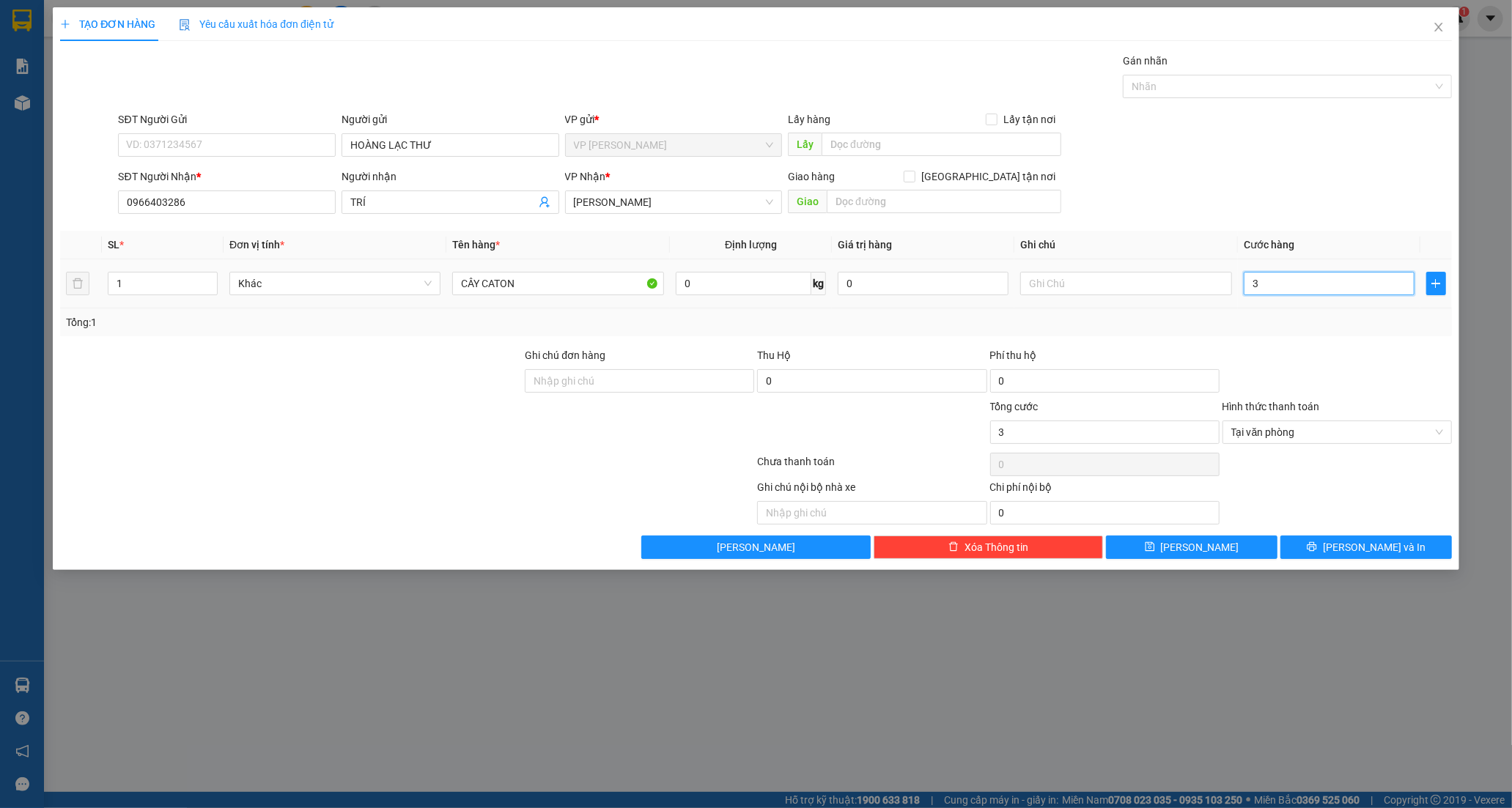
type input "30"
type input "30.000"
click at [1381, 543] on span "[PERSON_NAME] và In" at bounding box center [1374, 547] width 103 height 17
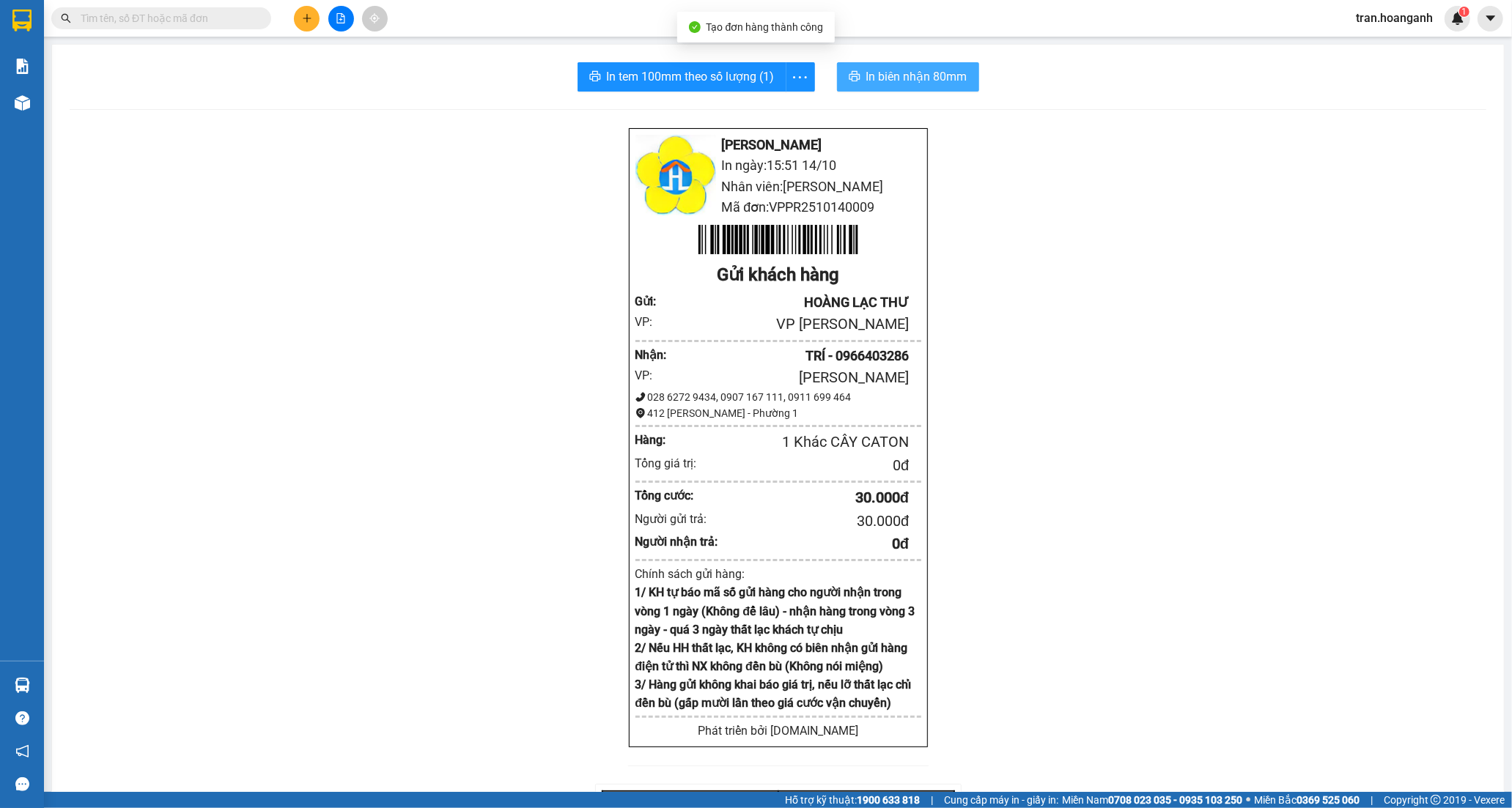
click at [887, 82] on span "In biên nhận 80mm" at bounding box center [918, 76] width 102 height 19
click at [660, 69] on span "In tem 100mm theo số lượng (1)" at bounding box center [691, 76] width 168 height 19
click at [312, 12] on button at bounding box center [307, 19] width 25 height 25
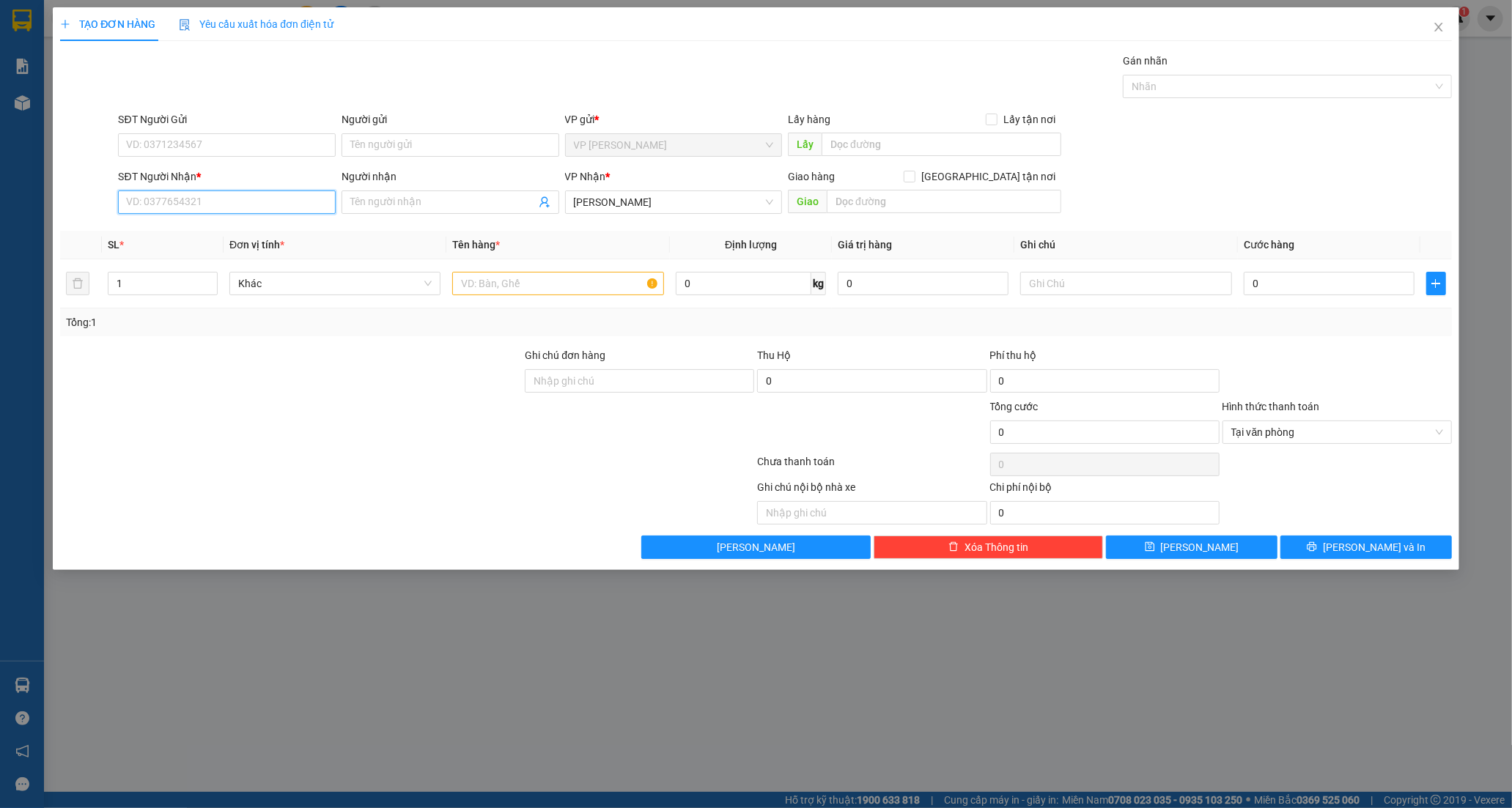
click at [180, 203] on input "SĐT Người Nhận *" at bounding box center [227, 202] width 218 height 23
type input "0905798121"
click at [156, 226] on div "0905798121 - [GEOGRAPHIC_DATA]" at bounding box center [227, 232] width 200 height 17
type input "ĐỨC"
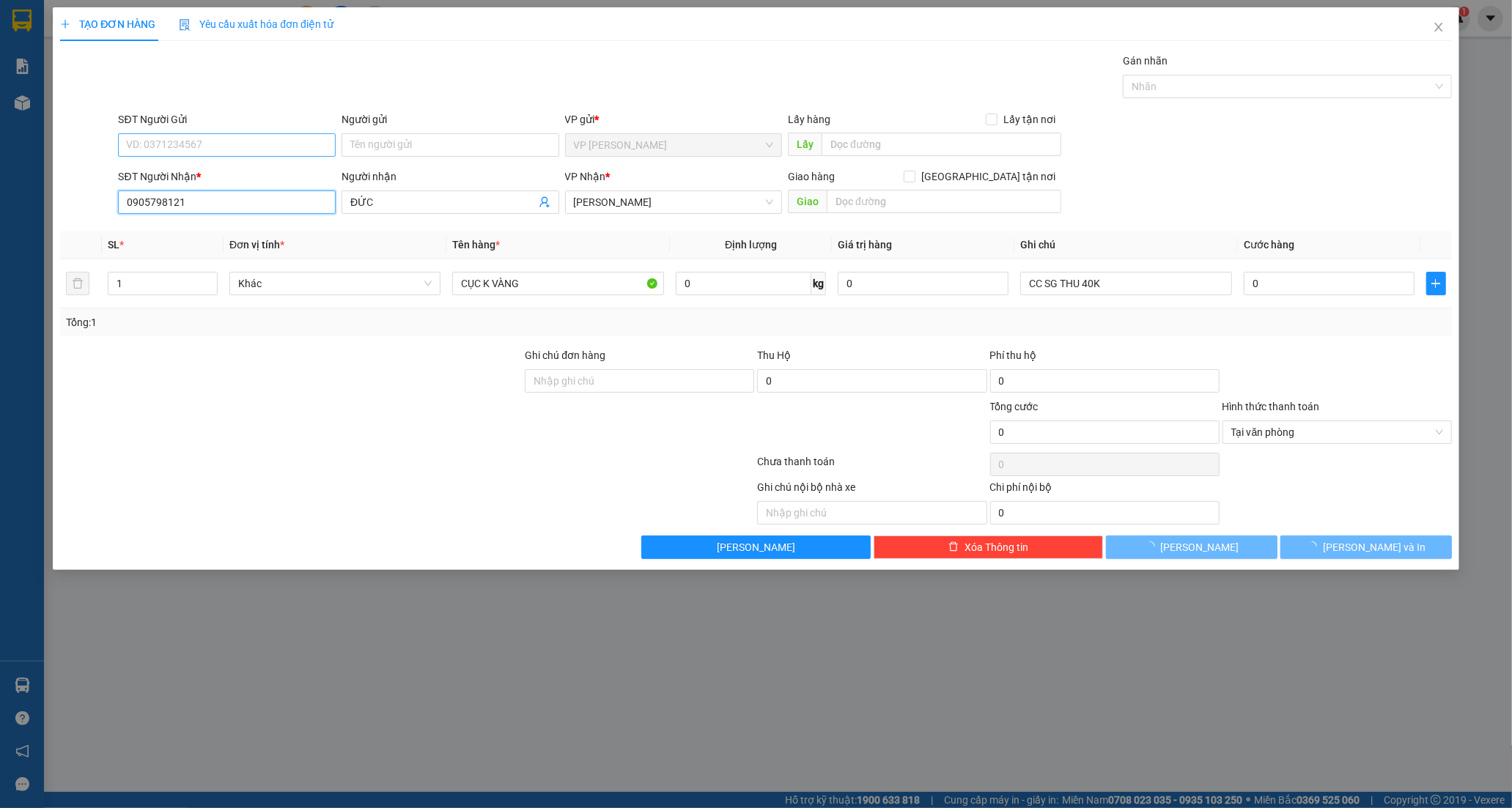
type input "0905798121"
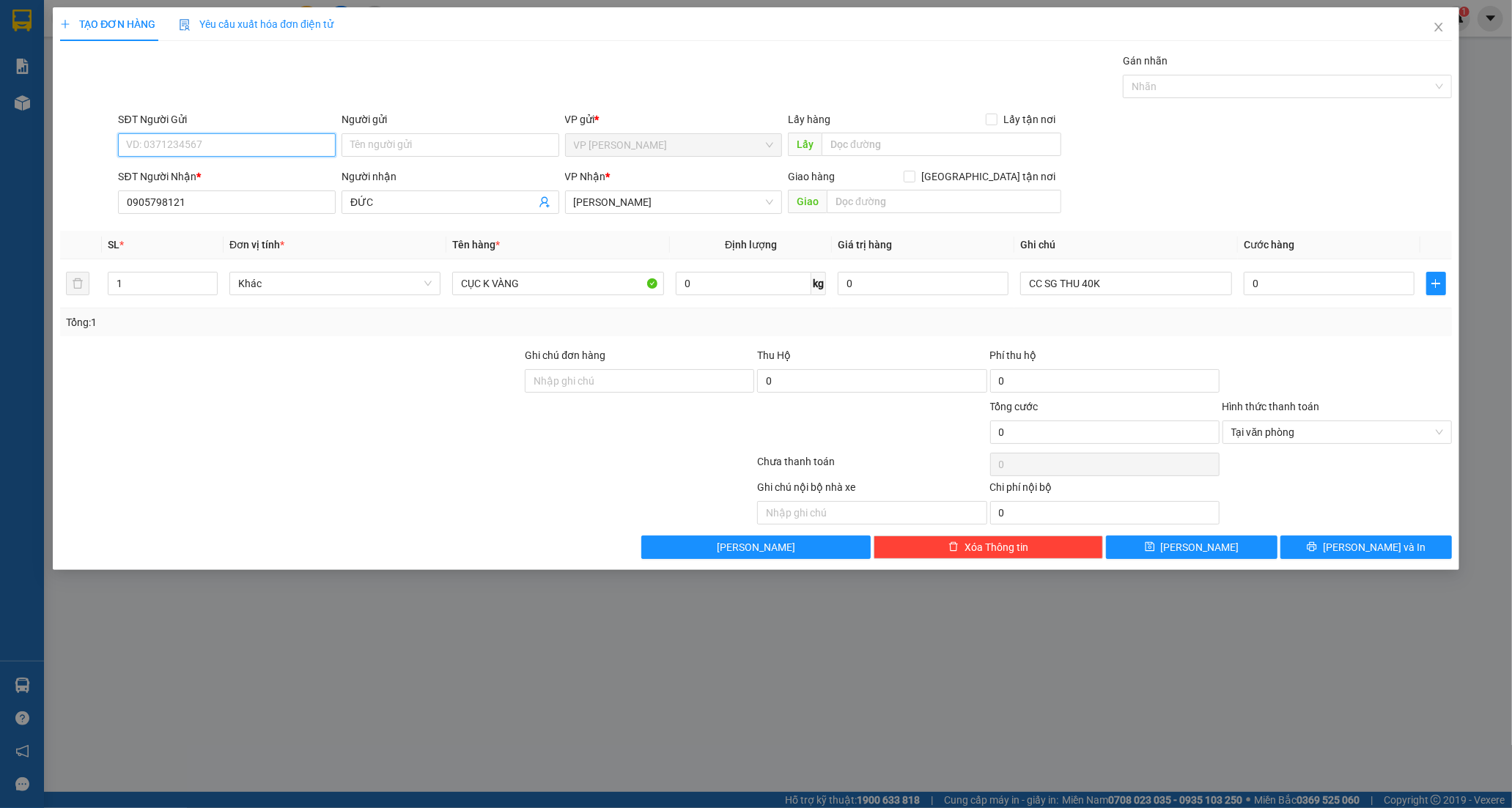
click at [163, 138] on input "SĐT Người Gửi" at bounding box center [227, 146] width 218 height 23
drag, startPoint x: 175, startPoint y: 166, endPoint x: 459, endPoint y: 226, distance: 290.3
click at [176, 167] on div "0777456669 - HIẾU" at bounding box center [227, 174] width 200 height 17
type input "0777456669"
type input "HIẾU"
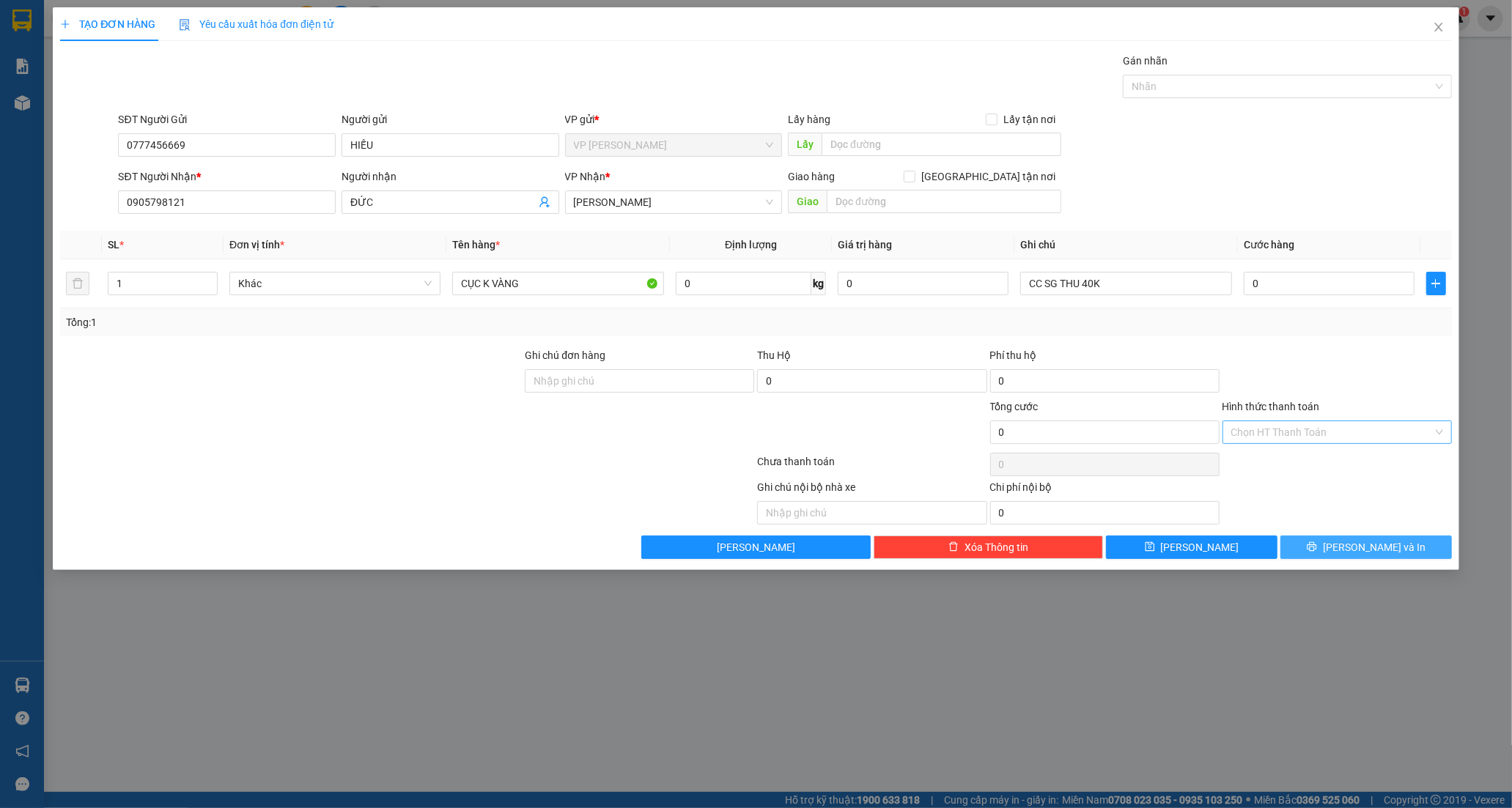
click at [1383, 553] on span "[PERSON_NAME] và In" at bounding box center [1374, 547] width 103 height 17
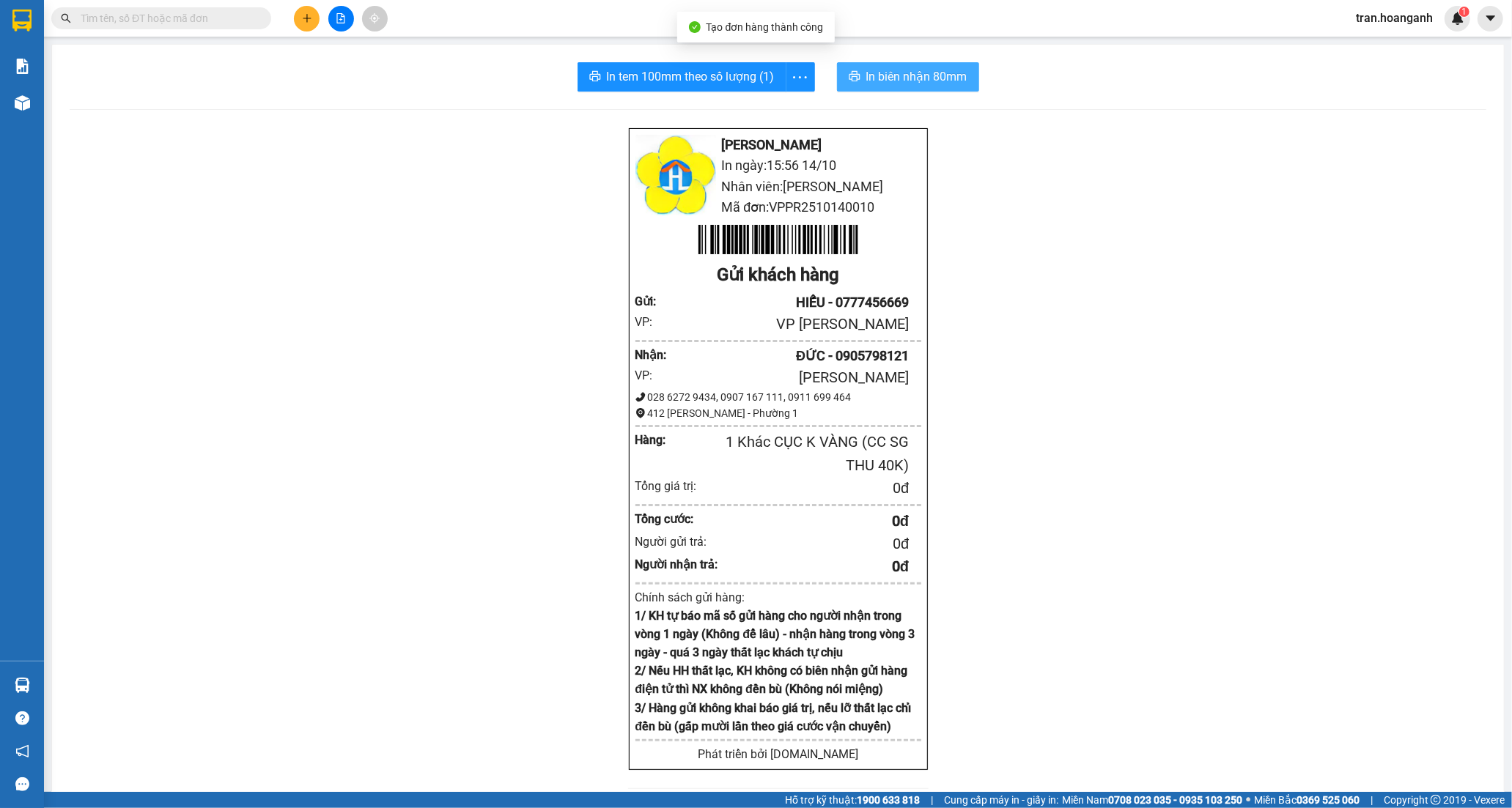
click at [876, 83] on span "In biên nhận 80mm" at bounding box center [918, 76] width 102 height 19
click at [665, 79] on span "In tem 100mm theo số lượng (1)" at bounding box center [691, 76] width 168 height 19
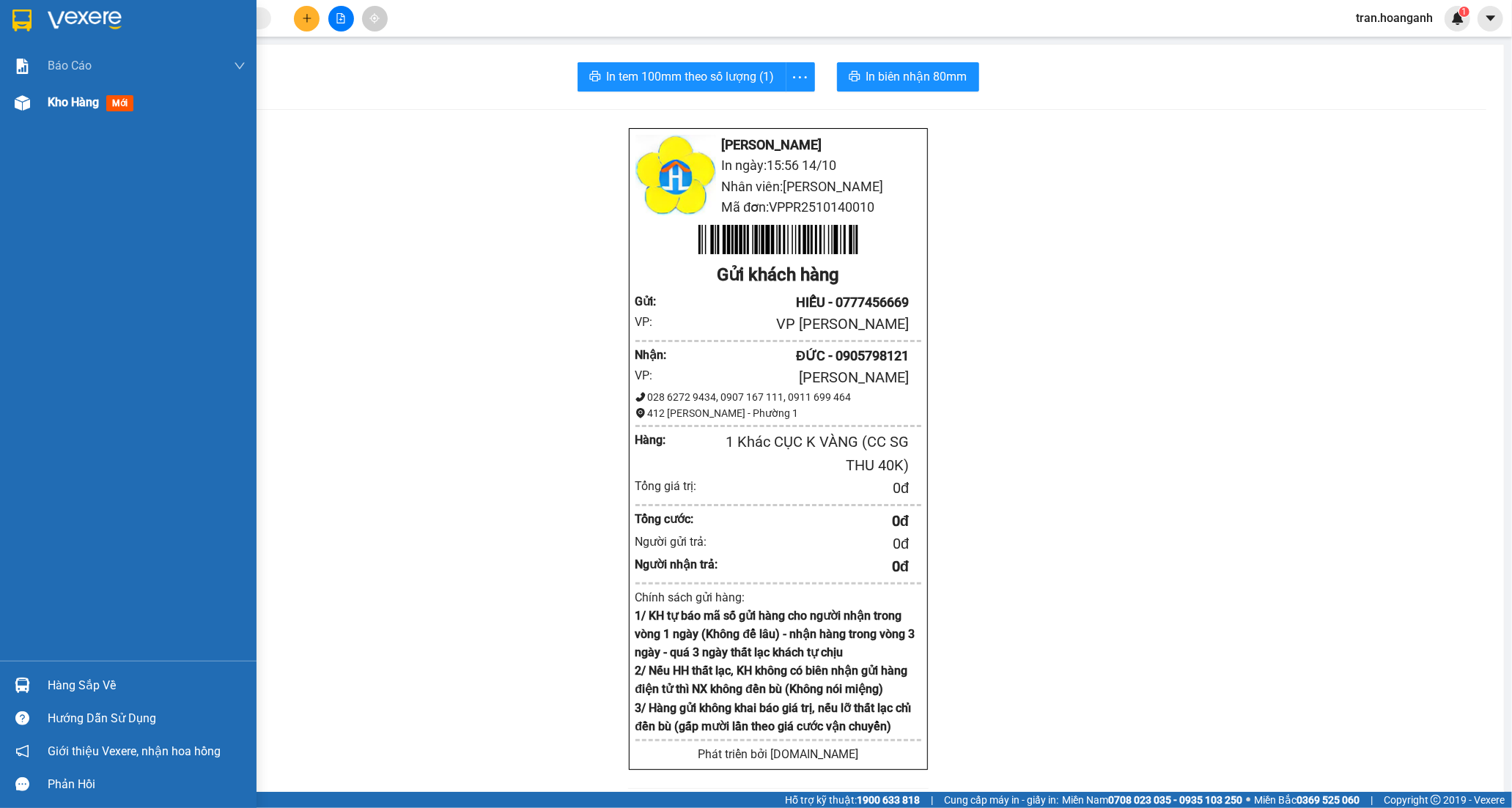
click at [57, 105] on span "Kho hàng" at bounding box center [73, 103] width 52 height 14
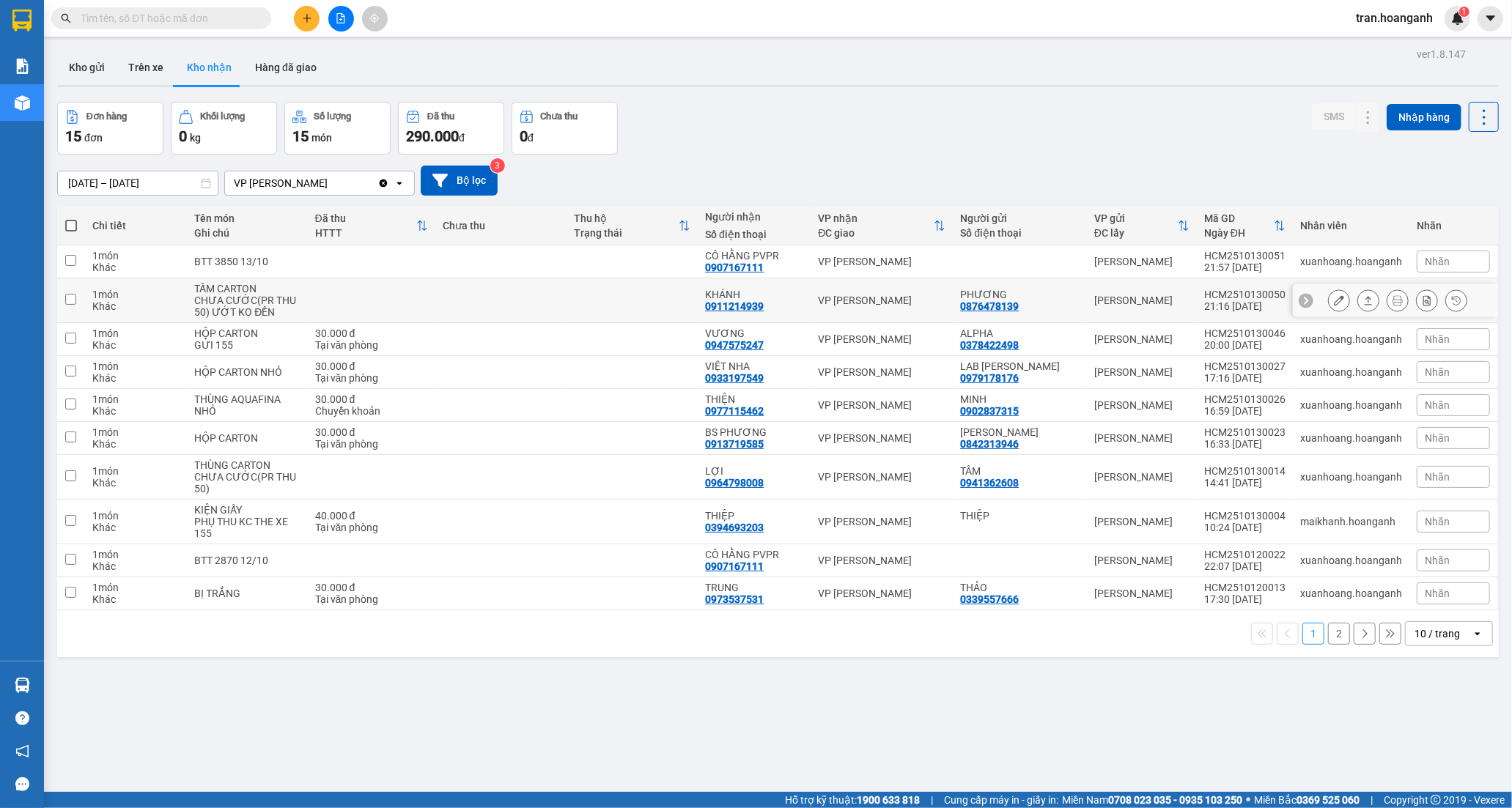
click at [591, 307] on td at bounding box center [632, 301] width 131 height 45
checkbox input "true"
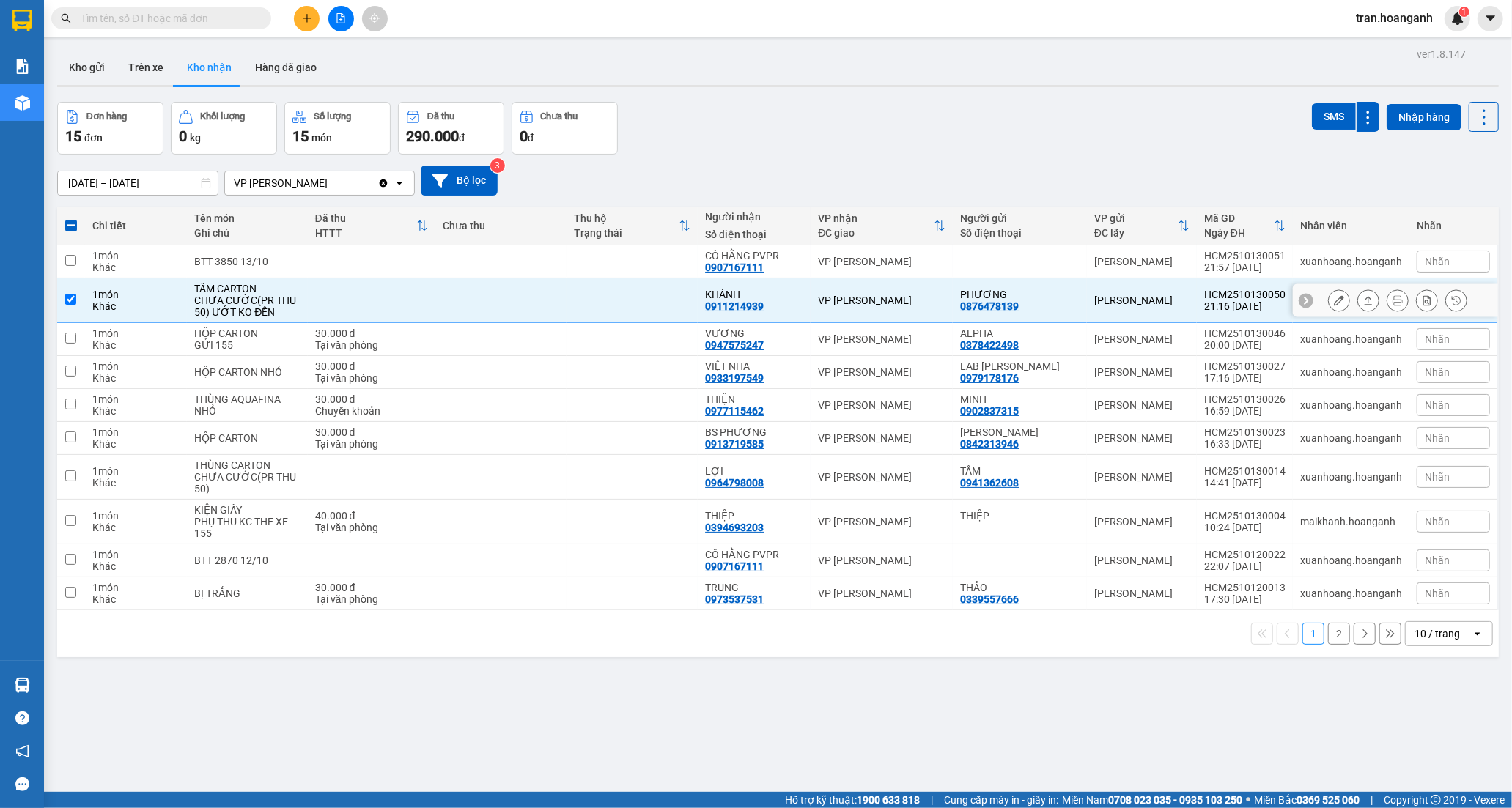
click at [1334, 302] on icon at bounding box center [1339, 300] width 11 height 11
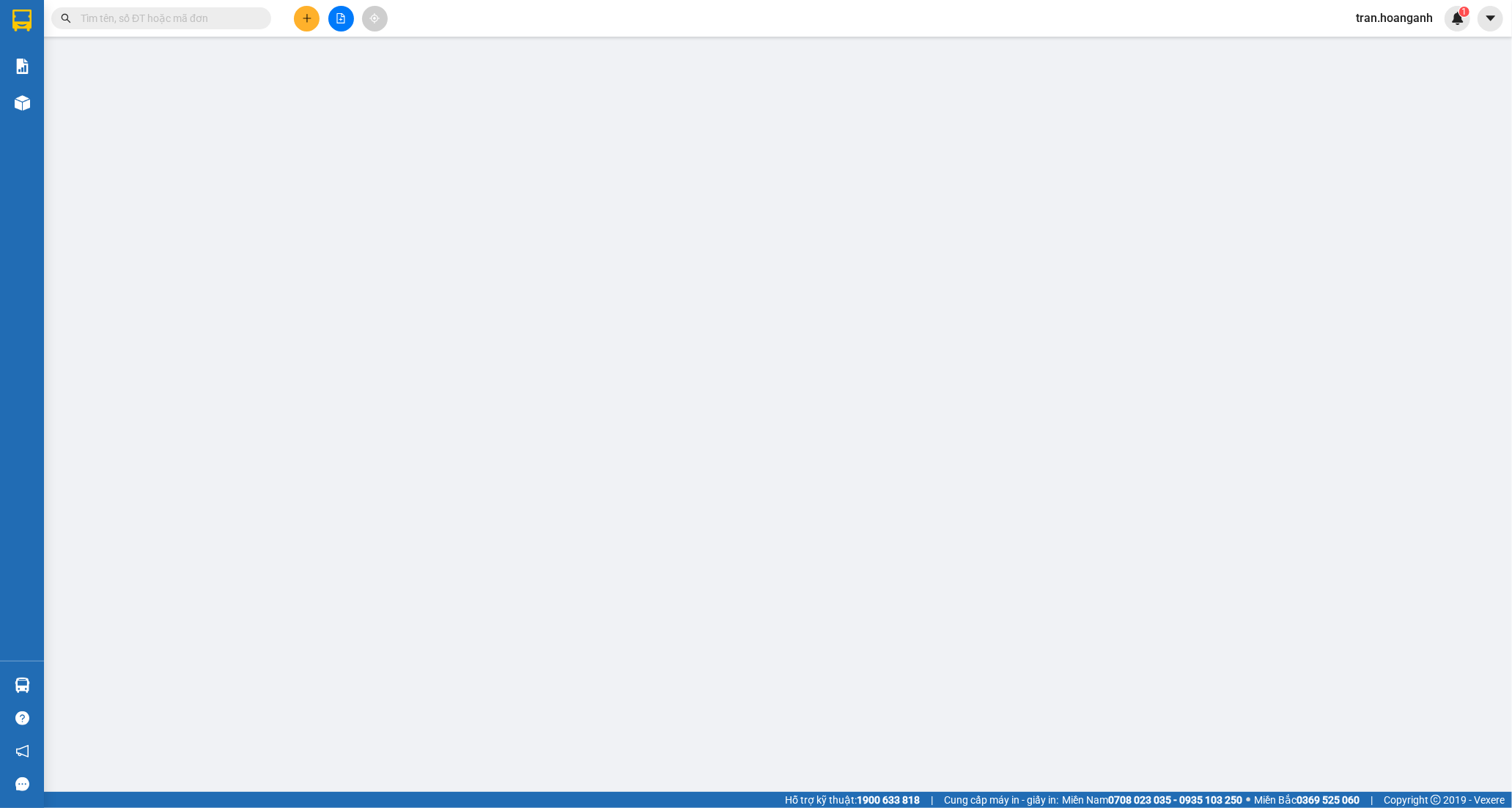
type input "0876478139"
type input "PHƯƠNG"
type input "0911214939"
type input "KHÁNH"
type input "0"
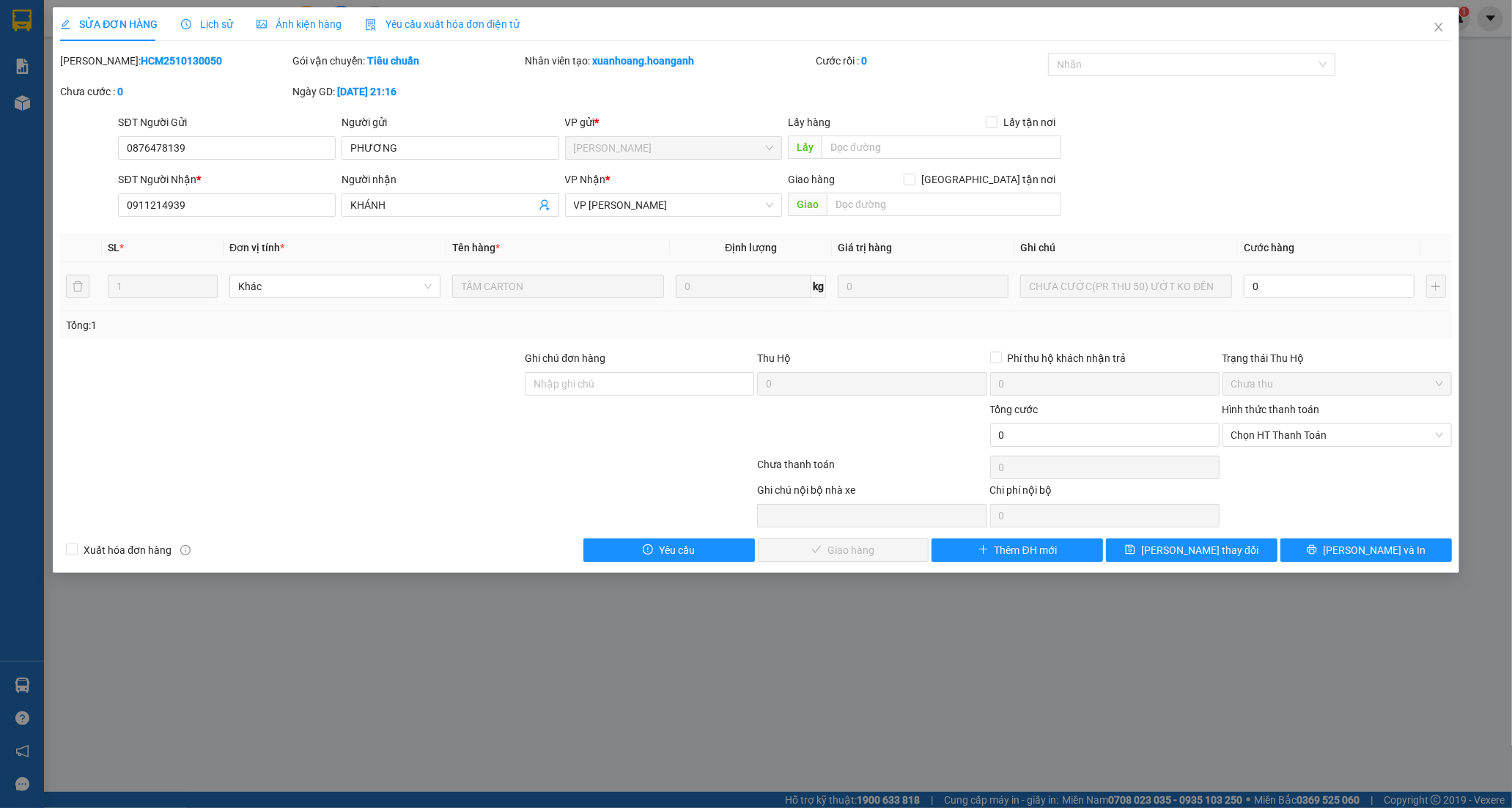
click at [1291, 299] on div "0" at bounding box center [1329, 286] width 171 height 29
click at [1285, 290] on input "0" at bounding box center [1329, 286] width 171 height 23
type input "5"
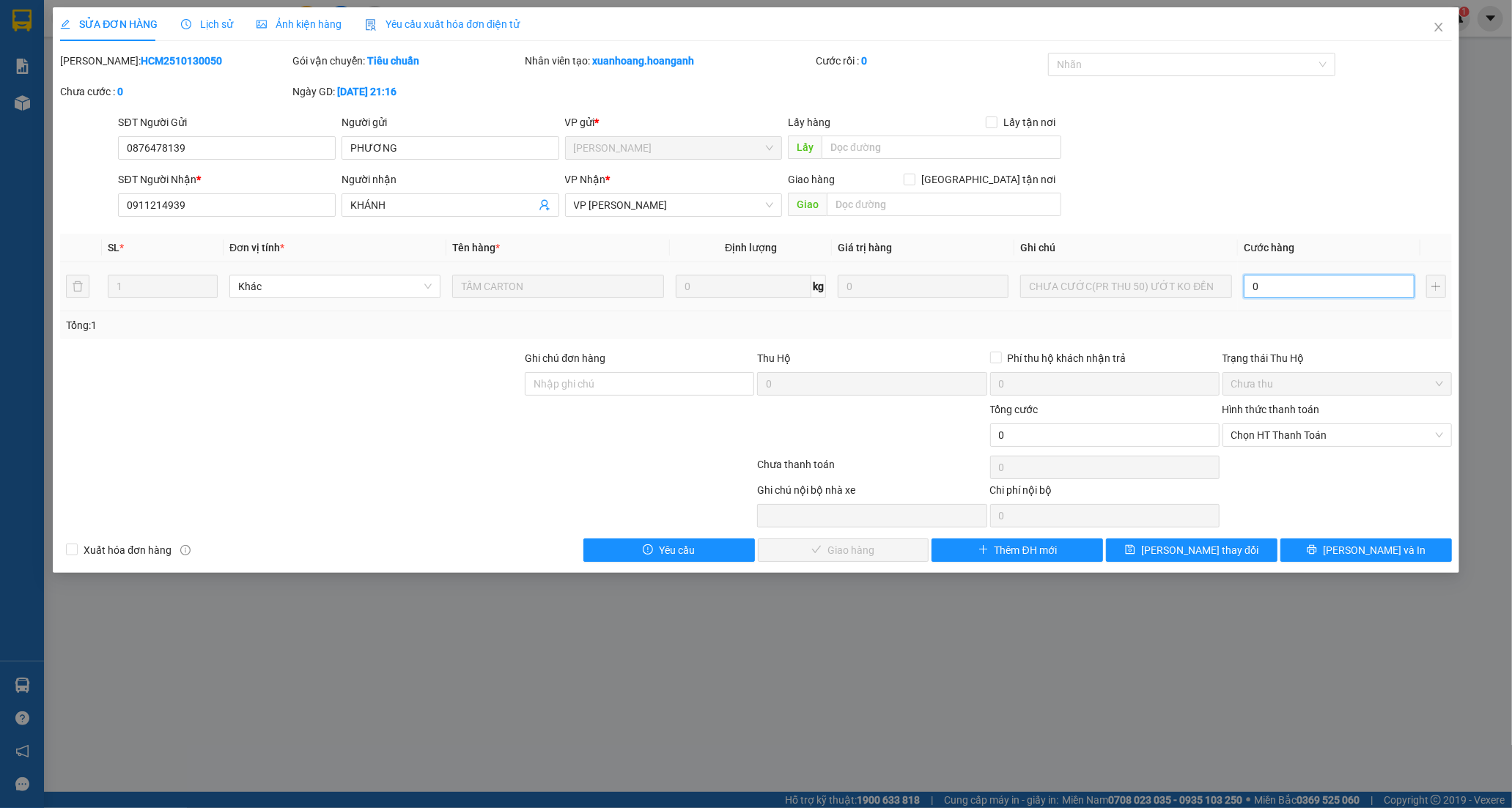
type input "5"
type input "50"
drag, startPoint x: 1277, startPoint y: 428, endPoint x: 1275, endPoint y: 438, distance: 10.2
click at [1277, 431] on span "Chọn HT Thanh Toán" at bounding box center [1337, 435] width 212 height 22
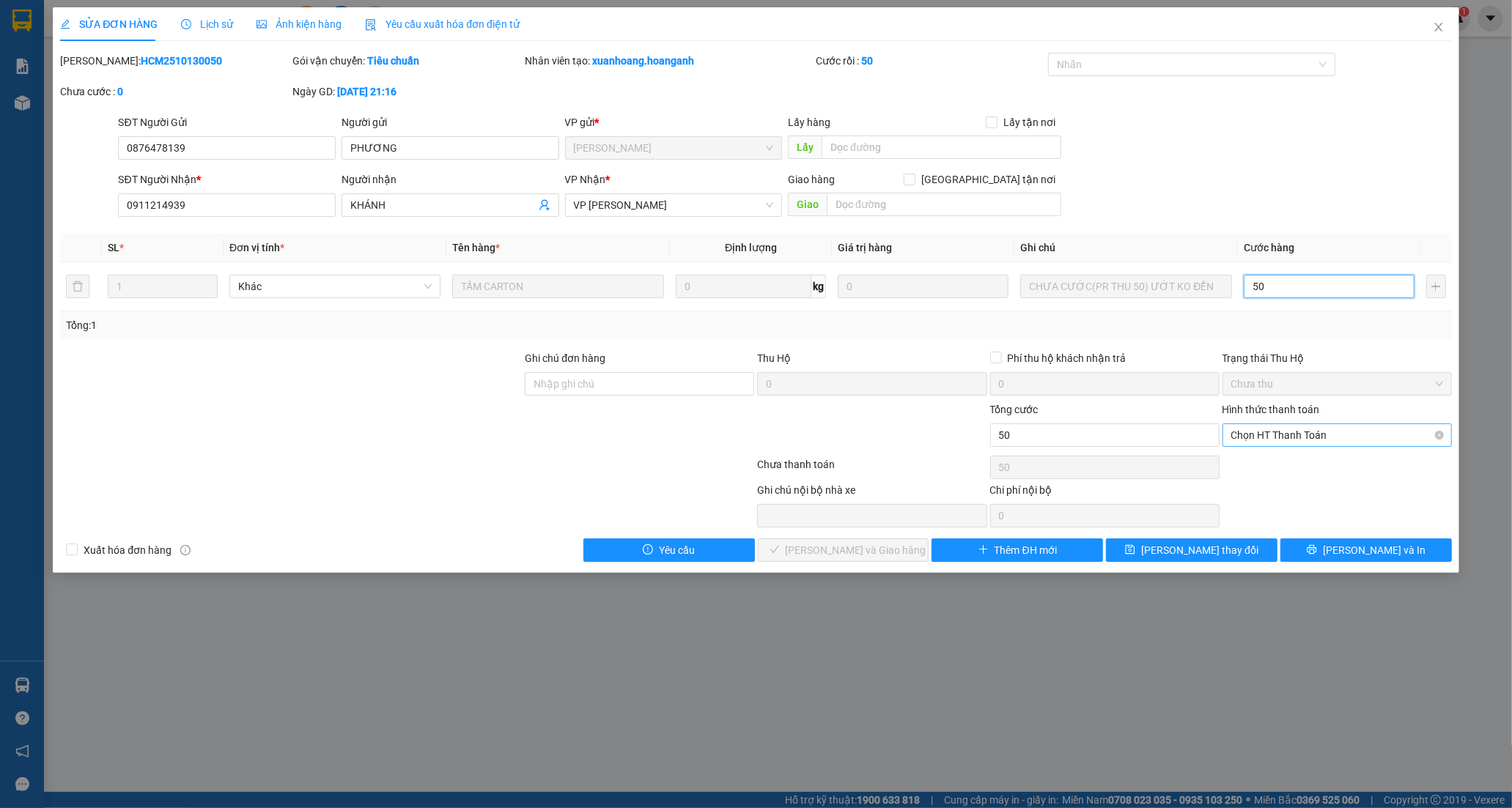
type input "50"
type input "50.000"
click at [1269, 463] on div "Tại văn phòng" at bounding box center [1337, 464] width 212 height 17
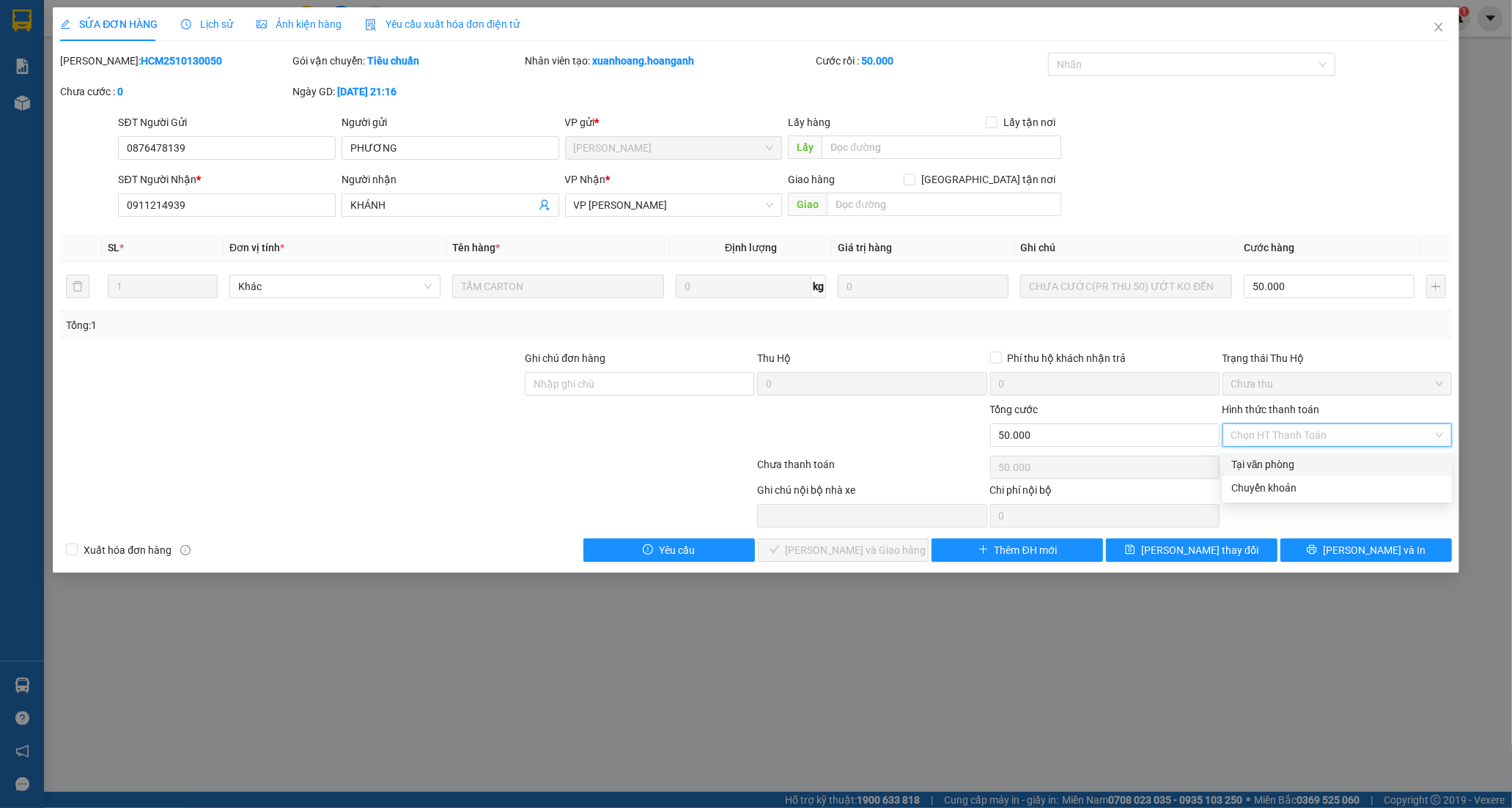
type input "0"
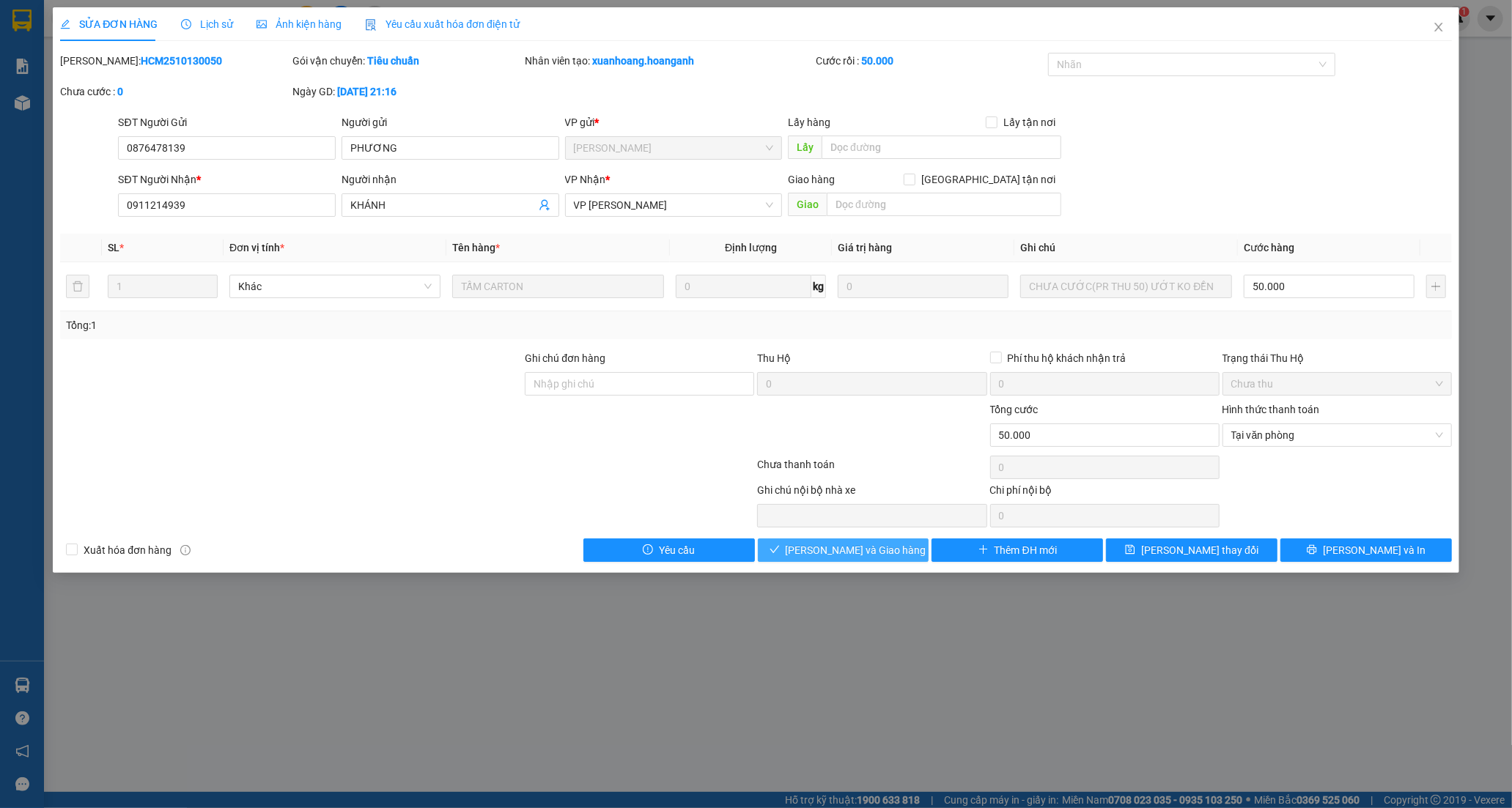
click at [858, 551] on span "[PERSON_NAME] và Giao hàng" at bounding box center [856, 550] width 141 height 17
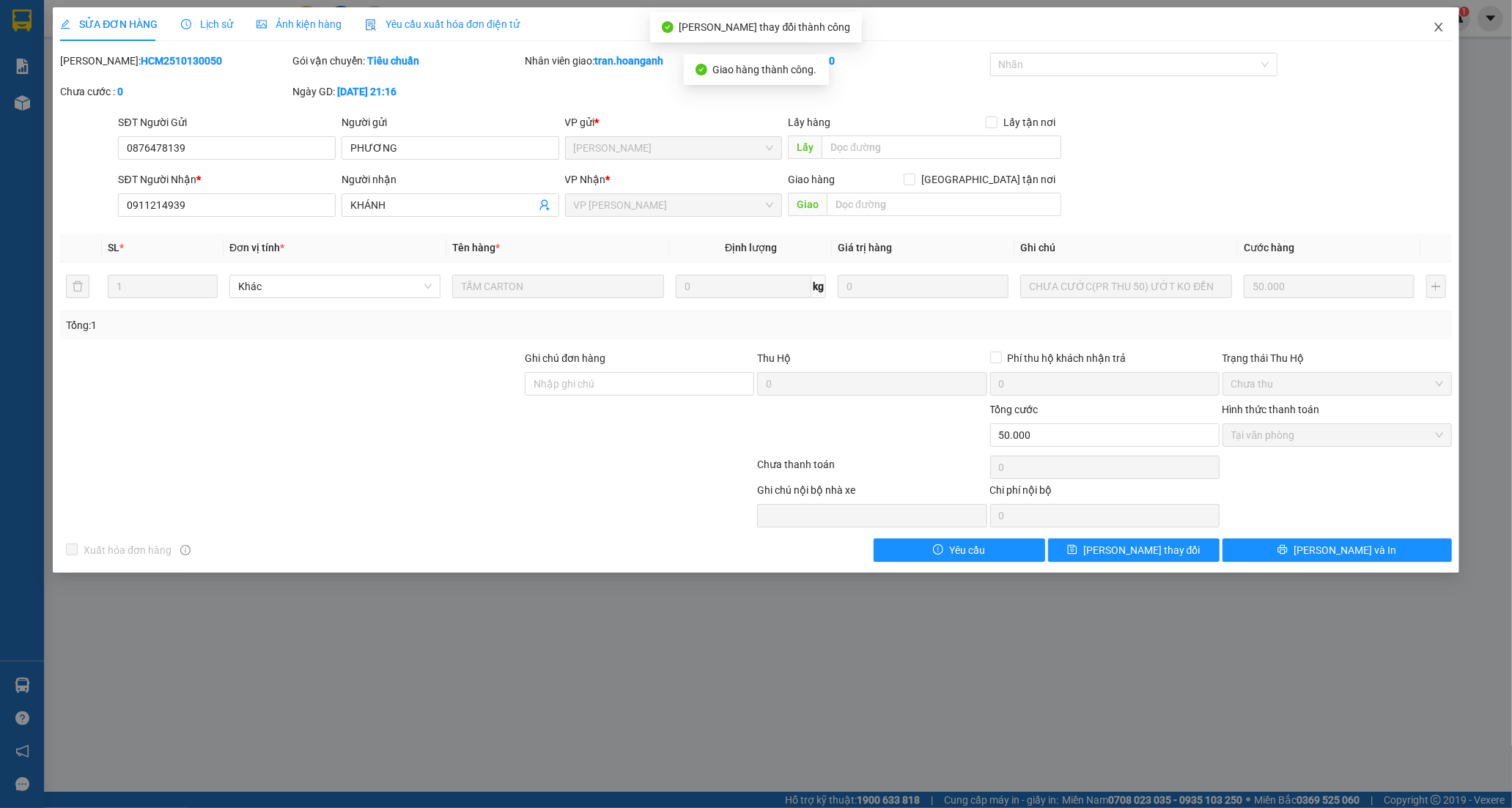
click at [1436, 27] on icon "close" at bounding box center [1439, 27] width 12 height 12
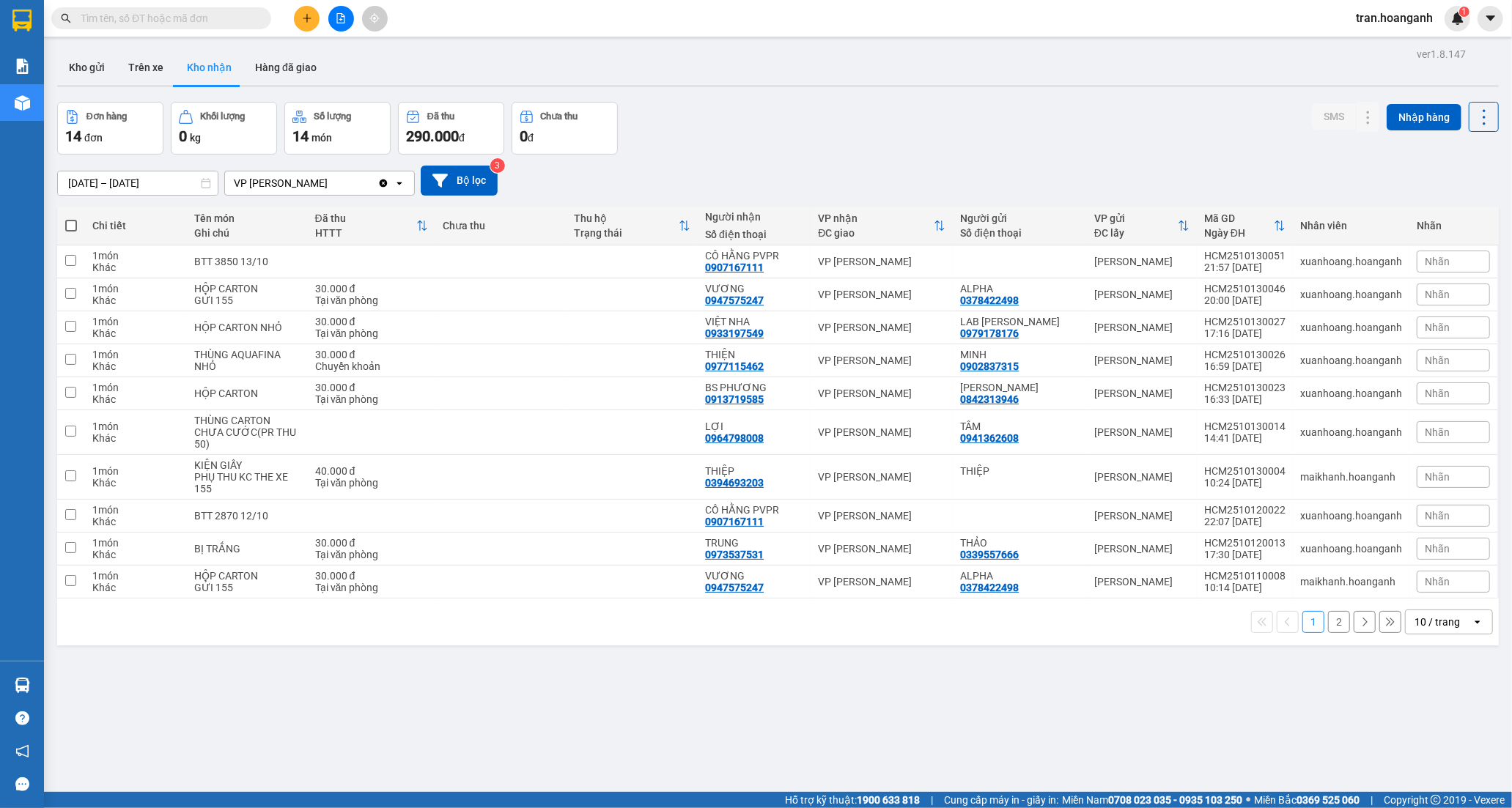
drag, startPoint x: 92, startPoint y: 62, endPoint x: 90, endPoint y: 35, distance: 27.1
click at [91, 60] on button "Kho gửi" at bounding box center [87, 67] width 60 height 35
